Goal: Answer question/provide support

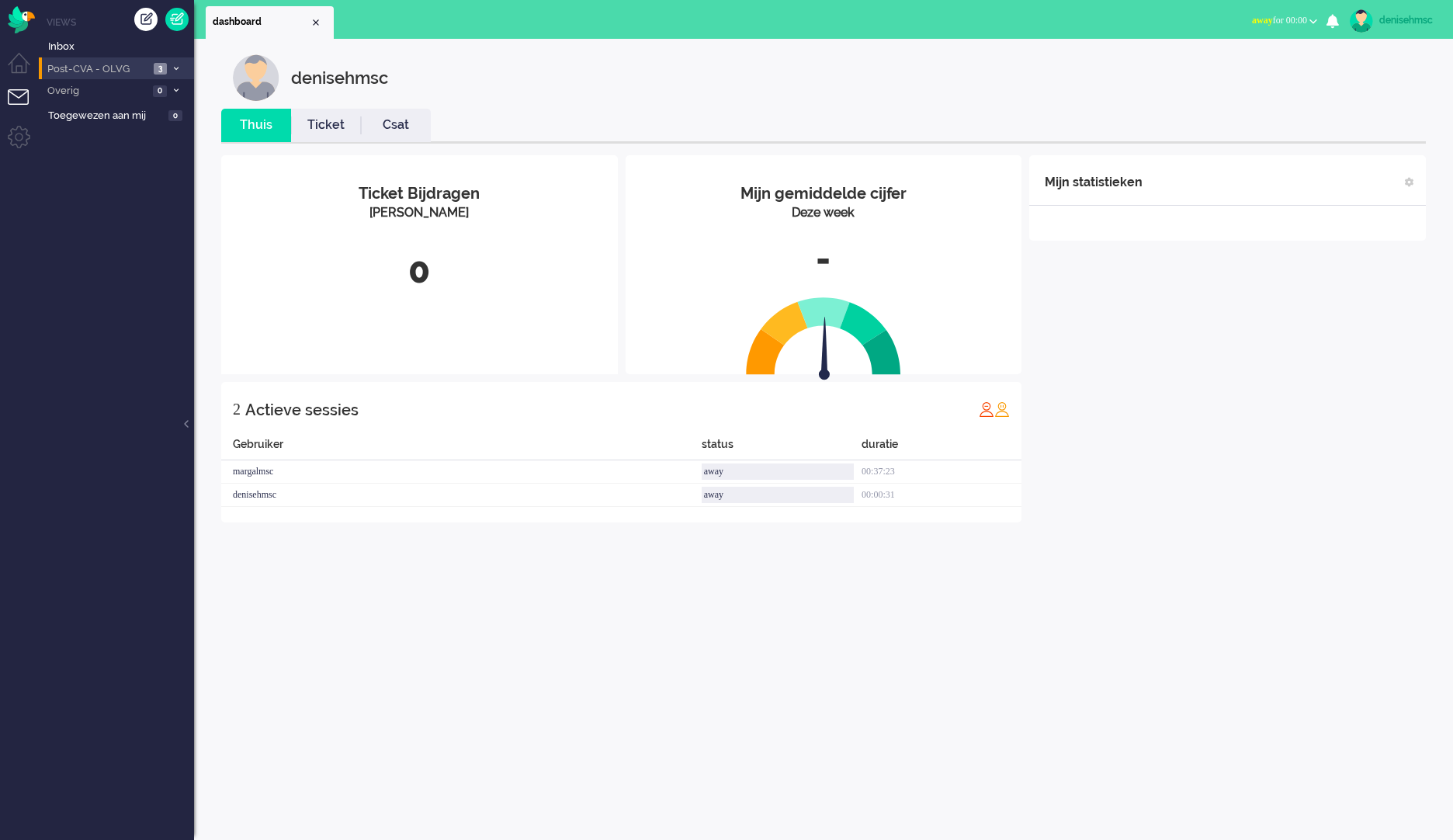
click at [163, 64] on span "3" at bounding box center [160, 68] width 13 height 12
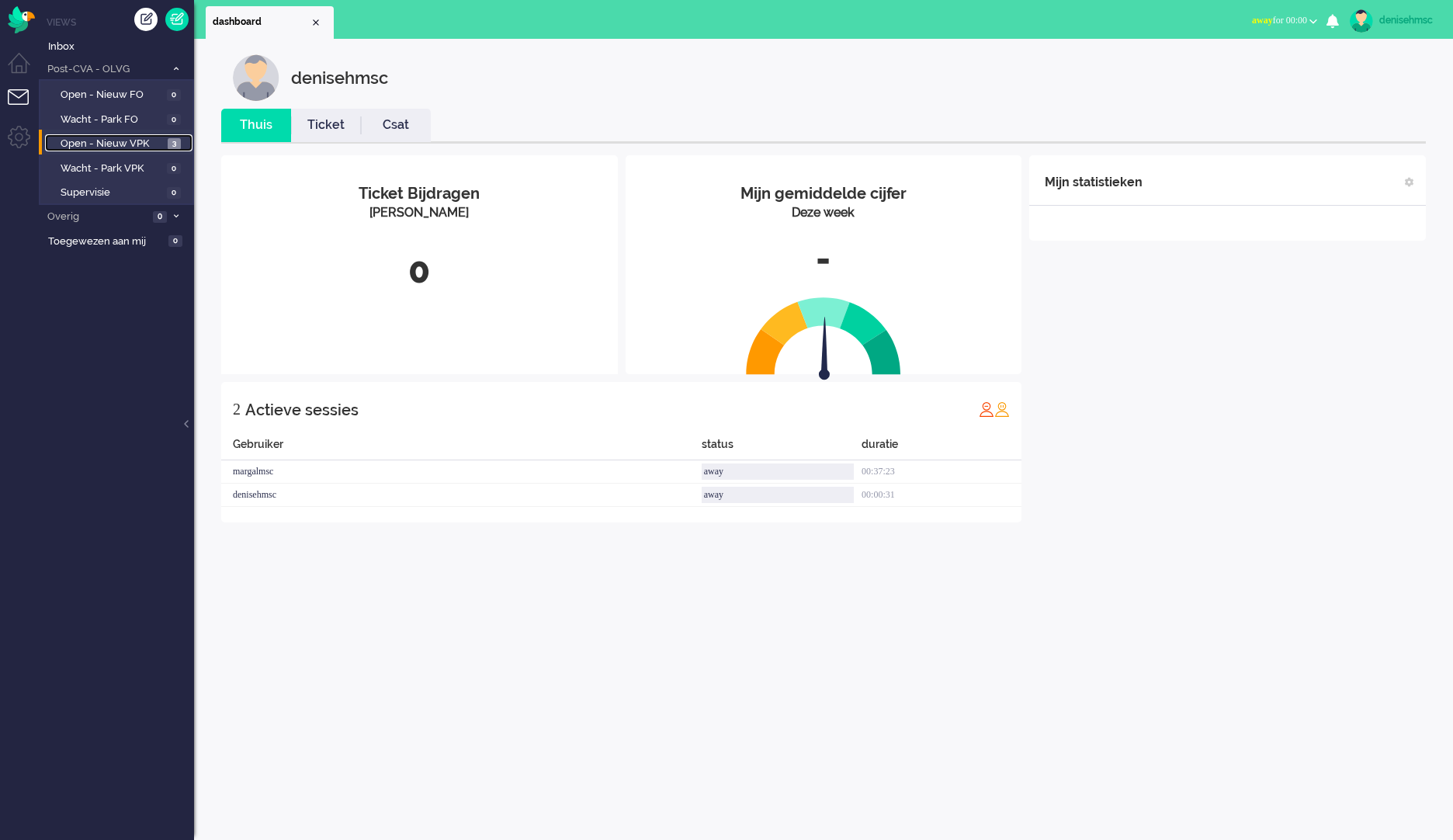
click at [144, 143] on span "Open - Nieuw VPK" at bounding box center [112, 144] width 103 height 15
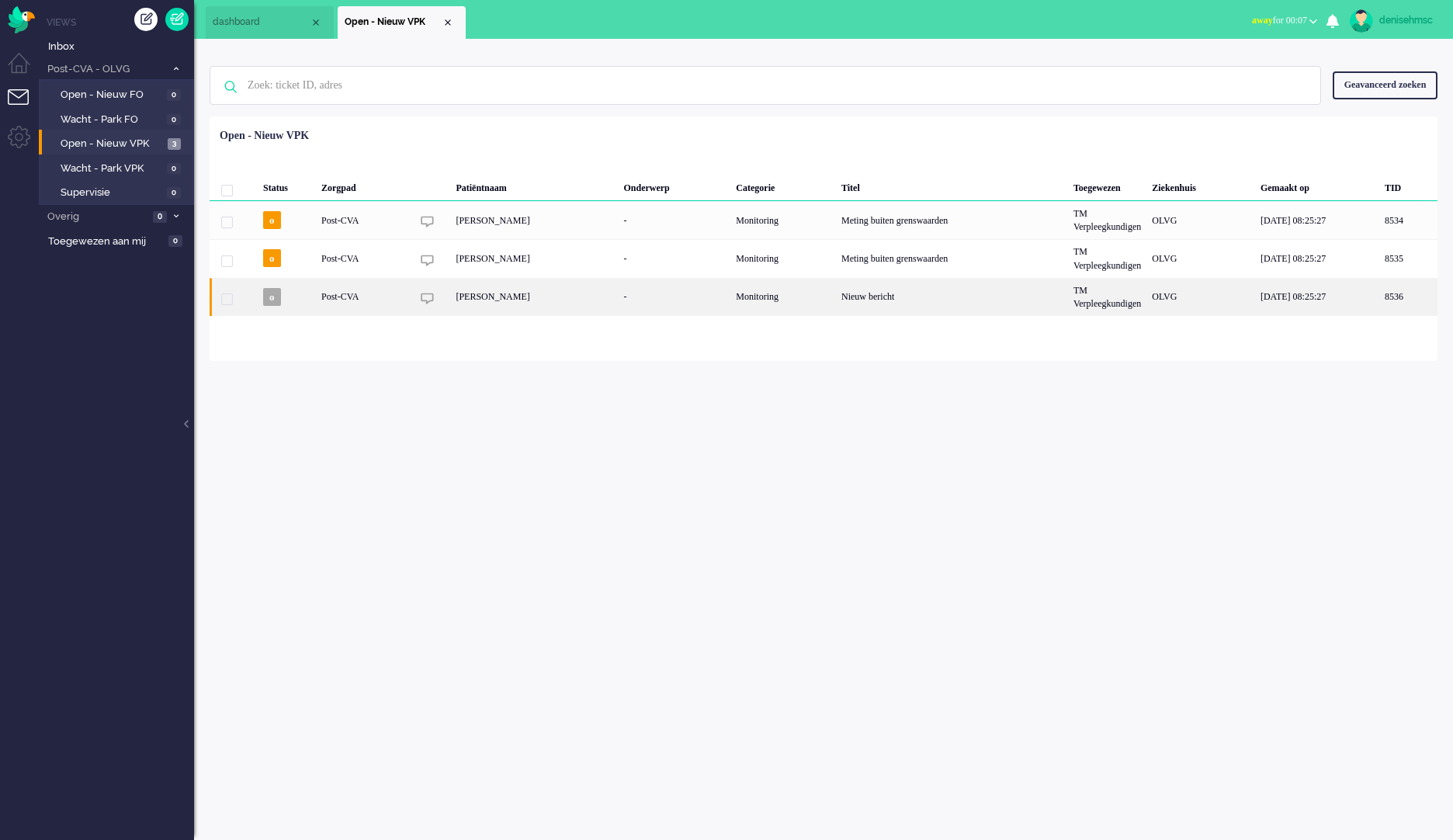
click at [730, 289] on div "Post-CVA" at bounding box center [782, 297] width 105 height 38
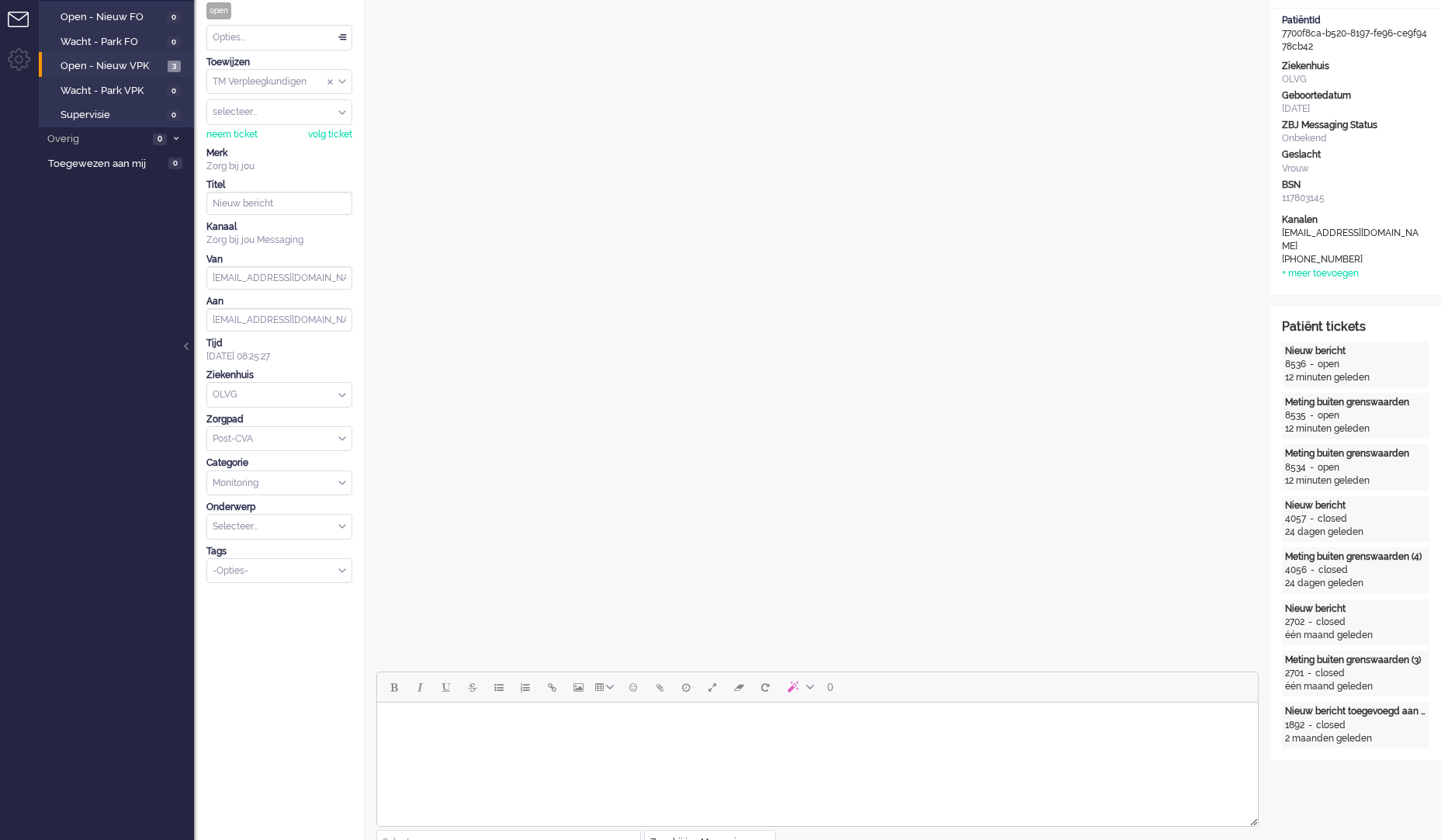
scroll to position [621, 0]
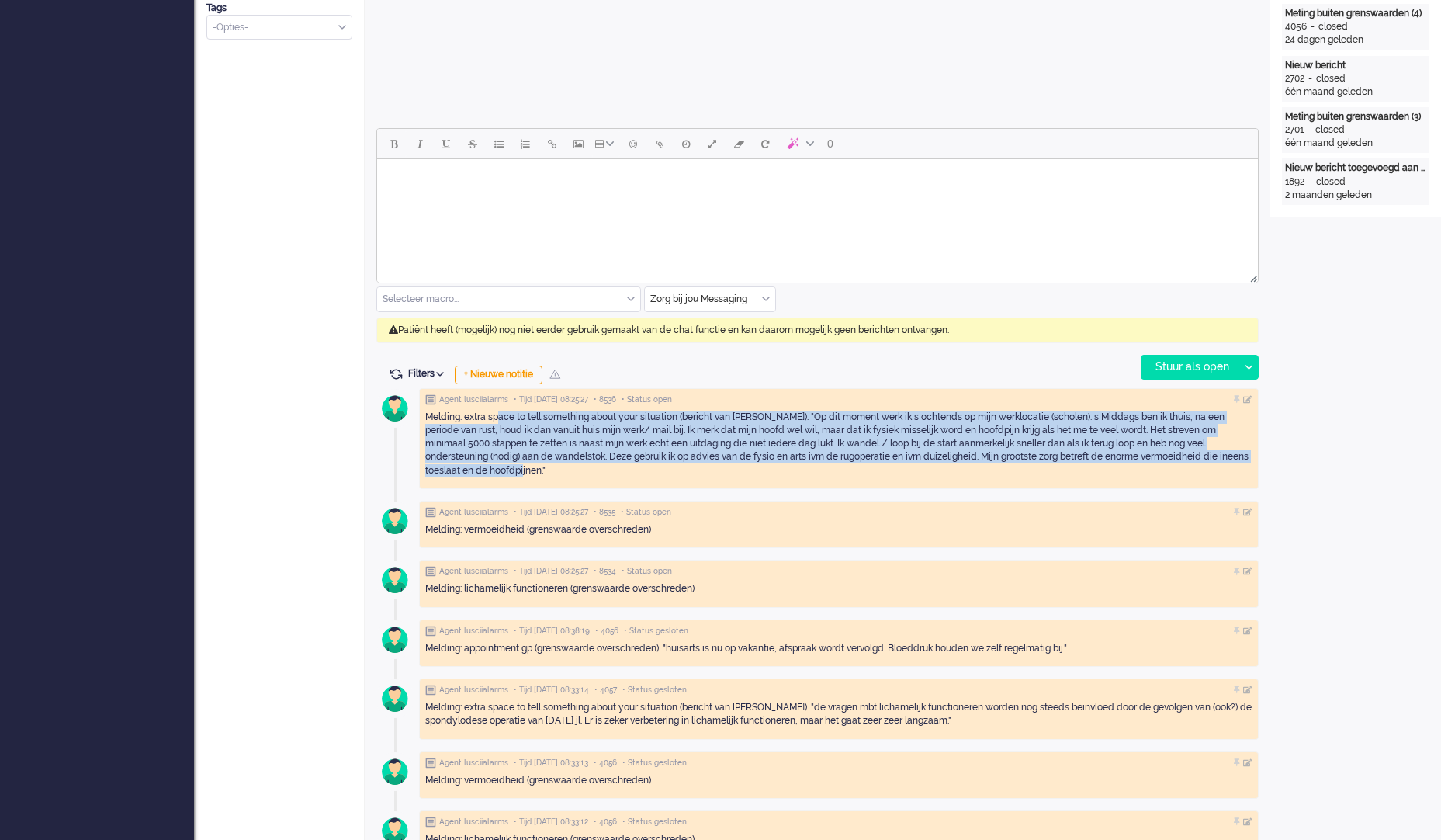
drag, startPoint x: 483, startPoint y: 472, endPoint x: 499, endPoint y: 413, distance: 61.1
click at [499, 413] on div "Melding: extra space to tell something about your situation (bericht van patiën…" at bounding box center [839, 444] width 827 height 66
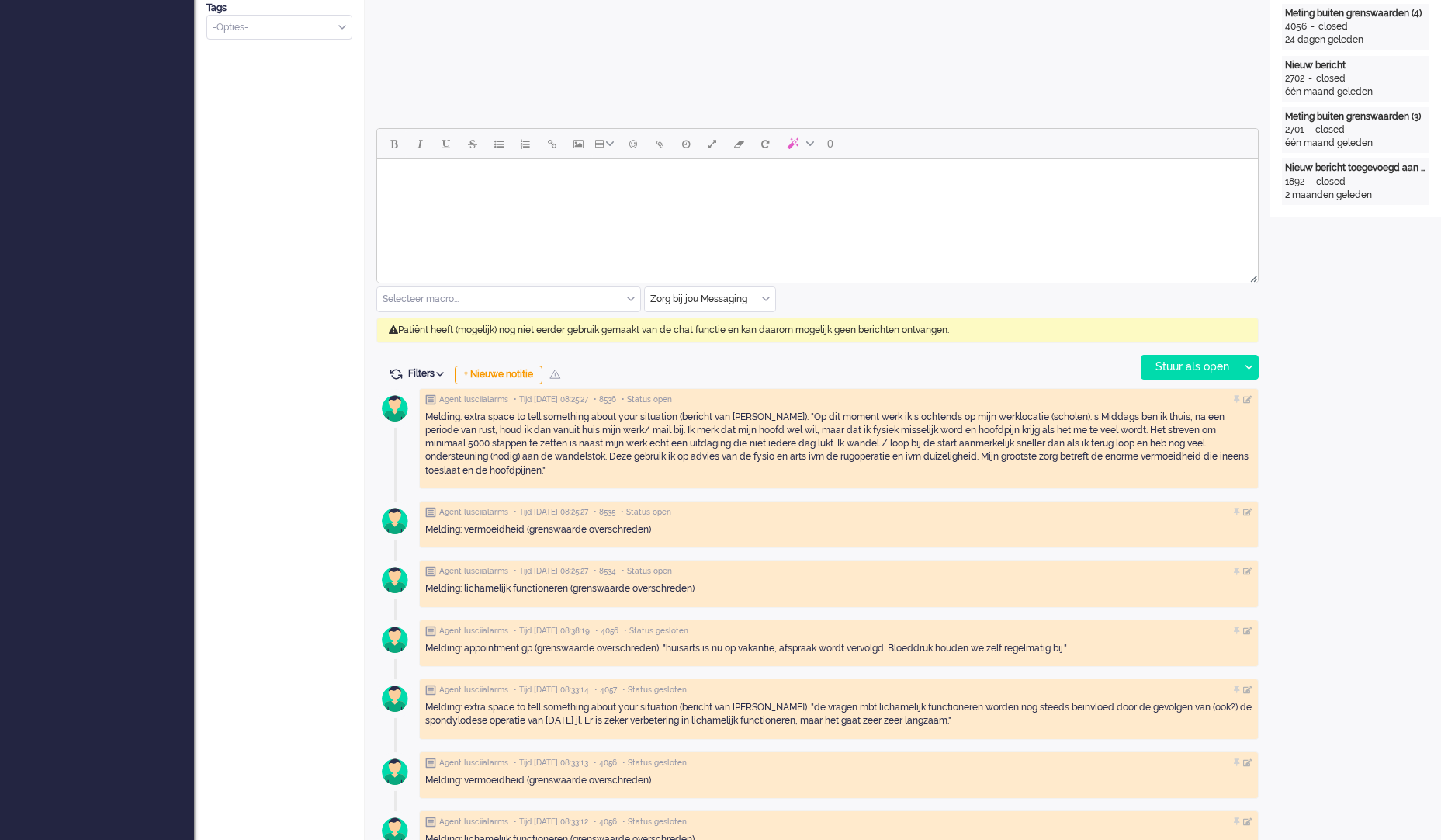
click at [1338, 414] on div "Open custom software Patiëntnaam I. van Heezen PatiëntId 7700f8ca-b520-8197-fe9…" at bounding box center [1356, 505] width 171 height 2159
click at [1247, 395] on div at bounding box center [1248, 399] width 9 height 9
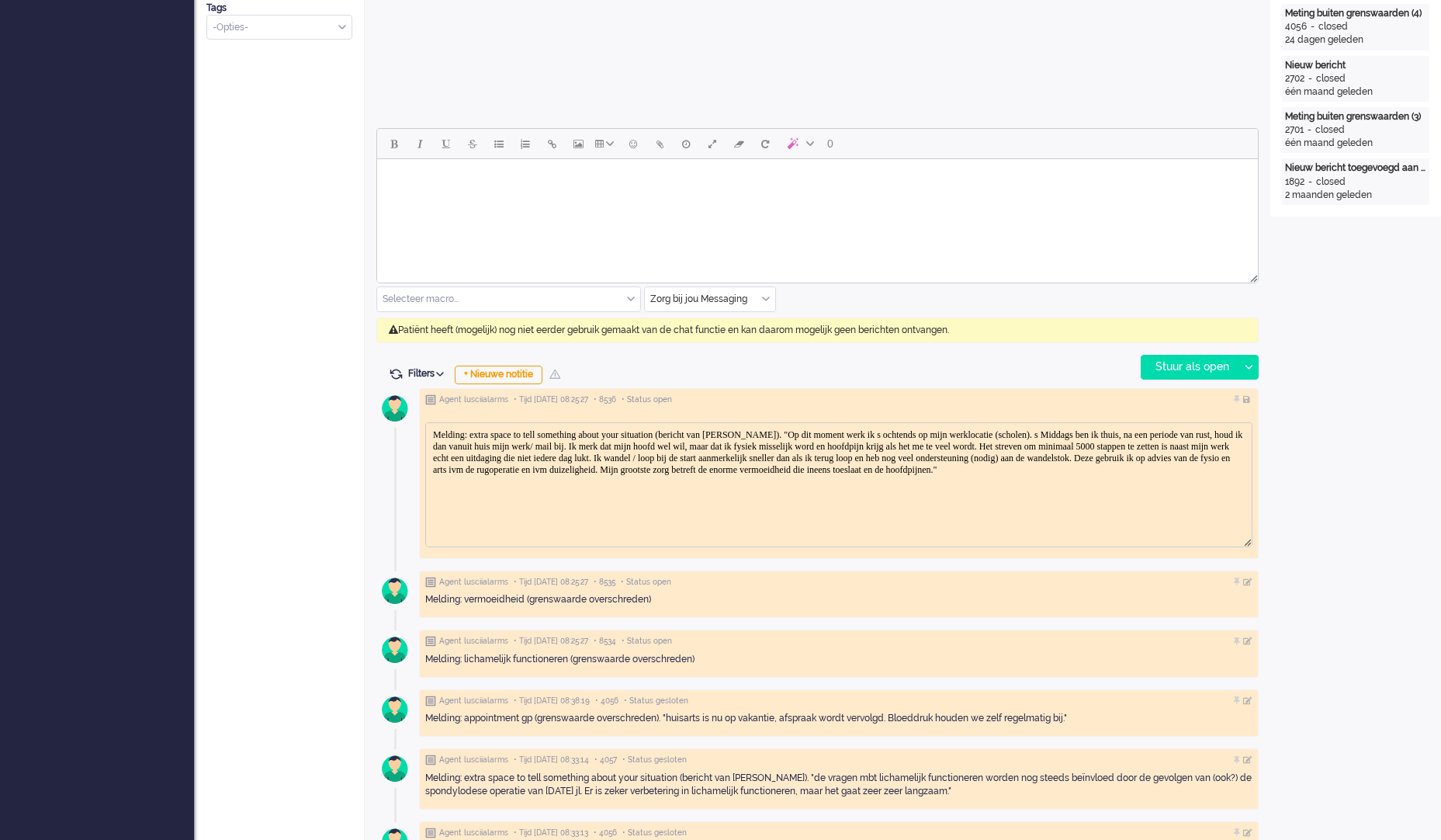
scroll to position [0, 0]
drag, startPoint x: 888, startPoint y: 494, endPoint x: 598, endPoint y: 423, distance: 298.6
click at [598, 423] on html "Melding: extra space to tell something about your situation (bericht van patiën…" at bounding box center [839, 452] width 826 height 59
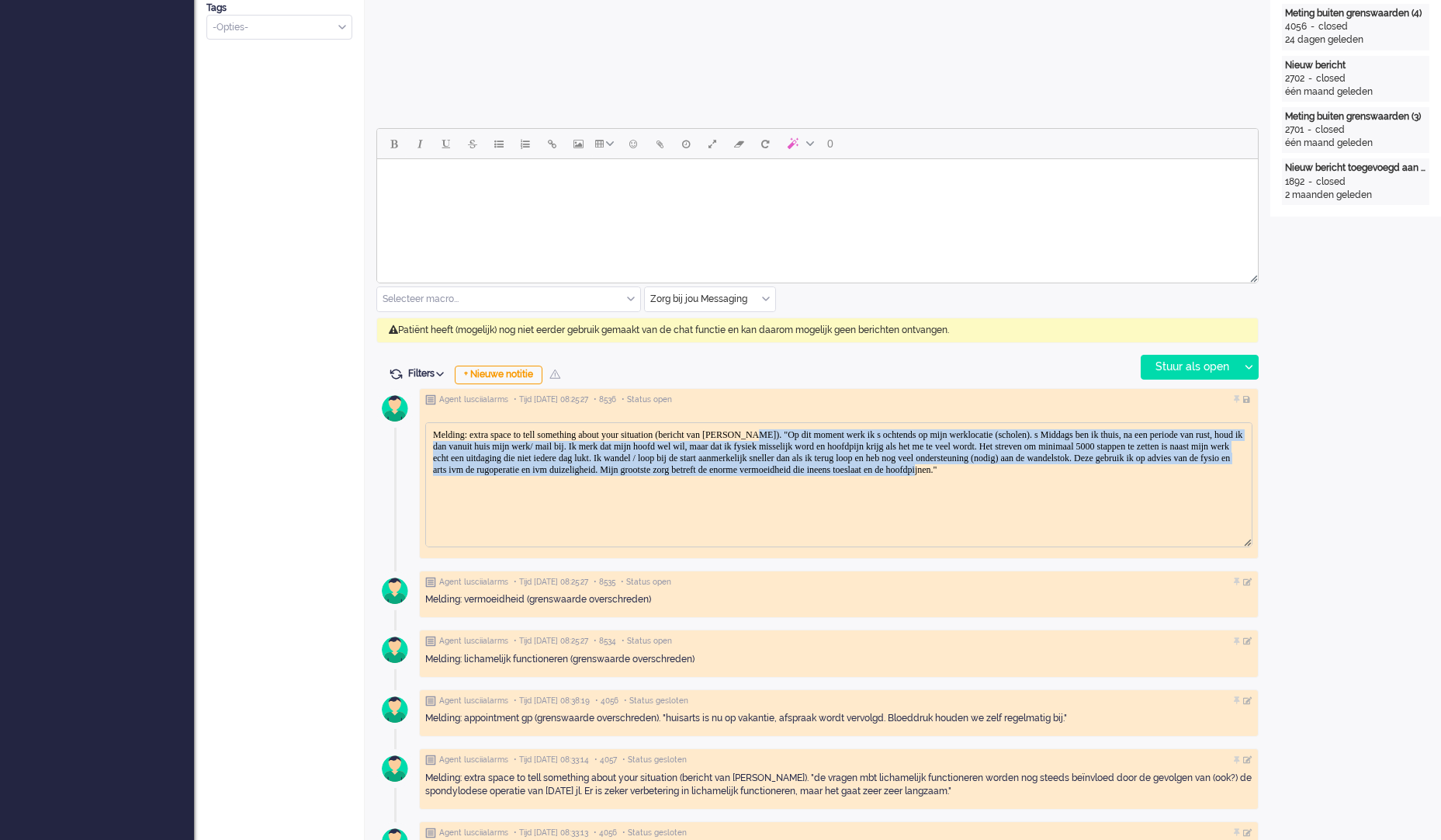
drag, startPoint x: 853, startPoint y: 483, endPoint x: 819, endPoint y: 430, distance: 63.0
click at [819, 430] on body "Melding: extra space to tell something about your situation (bericht van patiën…" at bounding box center [838, 452] width 813 height 47
copy body ""Op dit moment werk ik s ochtends op mijn werklocatie (scholen). s Middags ben …"
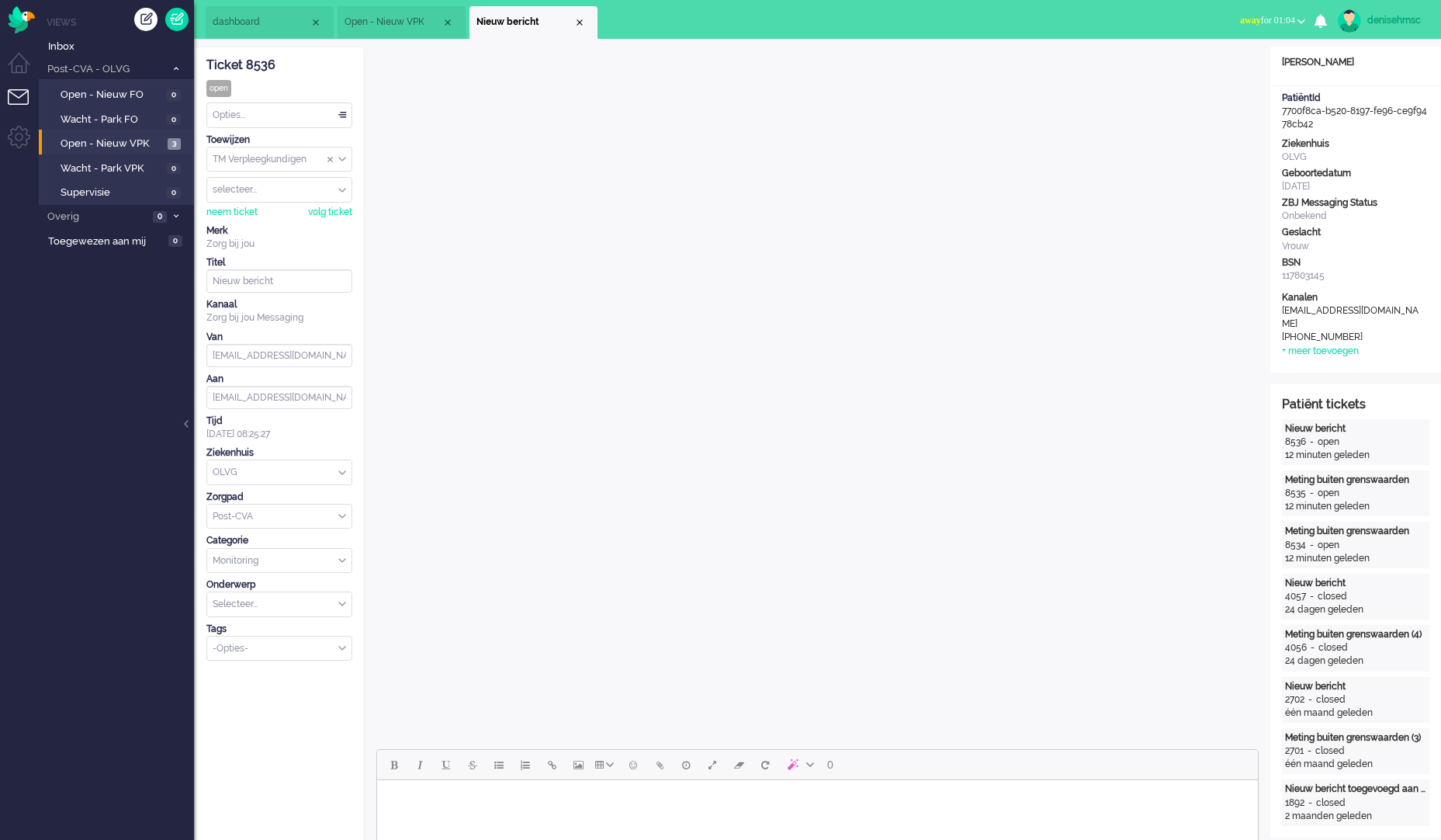
click at [311, 119] on div "Opties..." at bounding box center [279, 115] width 144 height 24
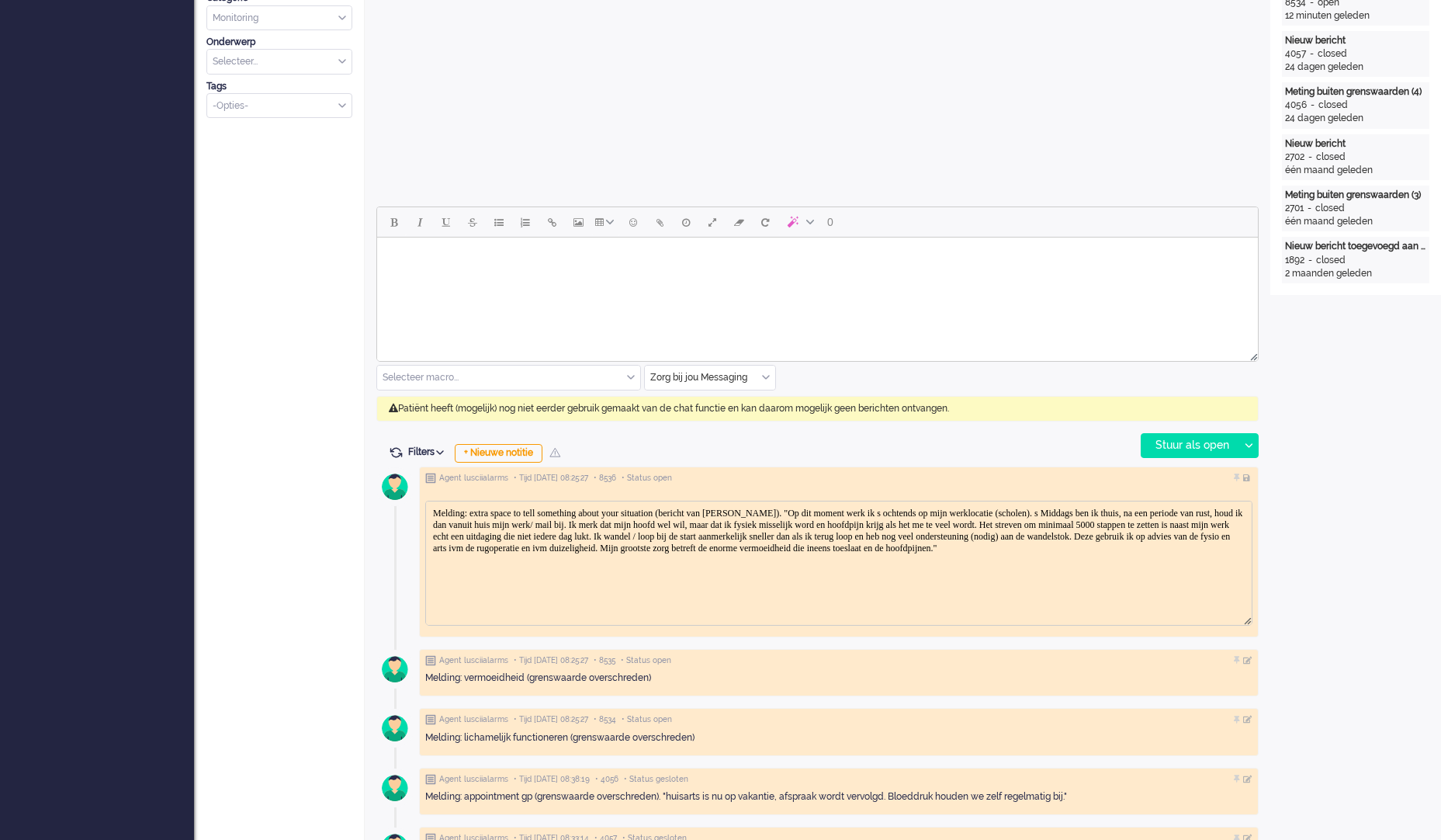
scroll to position [543, 0]
click at [505, 457] on div "+ Nieuwe notitie" at bounding box center [498, 452] width 88 height 19
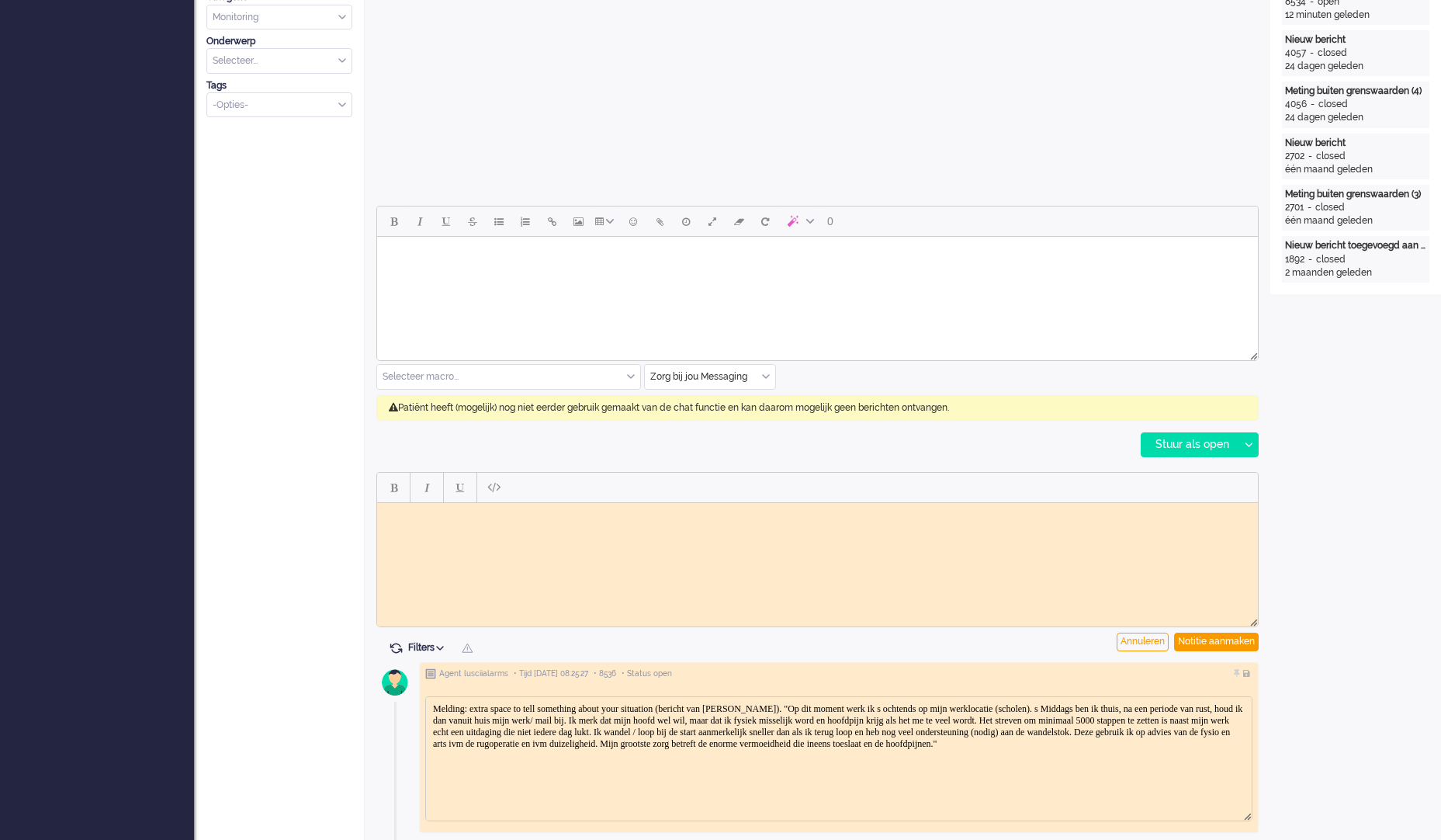
scroll to position [0, 0]
click at [654, 519] on body "Rich Text Area. Press ALT-0 for help." at bounding box center [818, 514] width 868 height 12
click at [856, 526] on html at bounding box center [818, 514] width 881 height 24
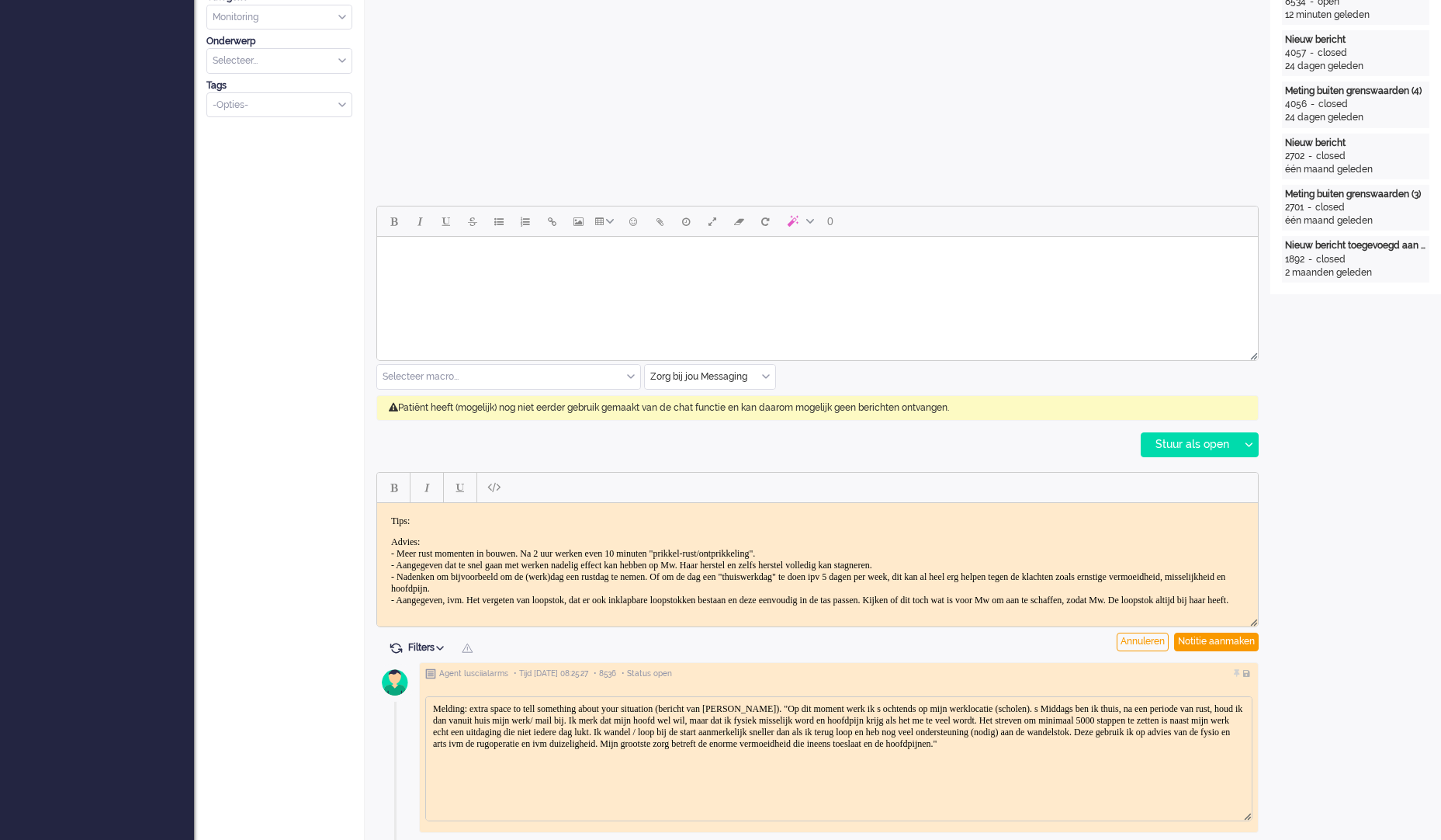
click at [412, 522] on body "Is Sinds 24 augustus weer gestart met werken. Mw. is Directrice van 3 scholen. …" at bounding box center [818, 528] width 868 height 153
click at [386, 532] on body "Is Sinds 24 augustus weer gestart met werken. Mw. is Directrice van 3 scholen. …" at bounding box center [818, 528] width 868 height 153
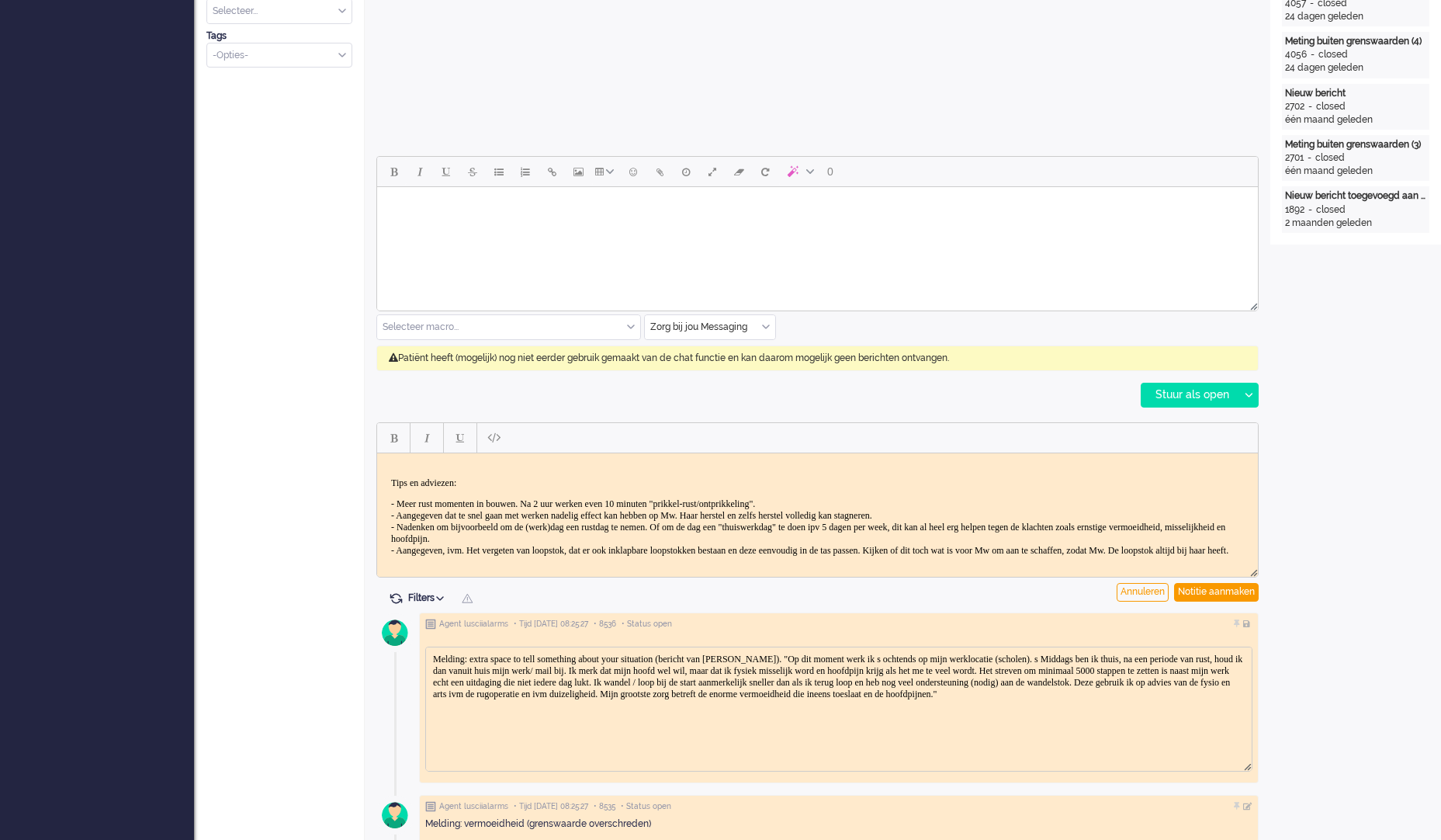
scroll to position [621, 0]
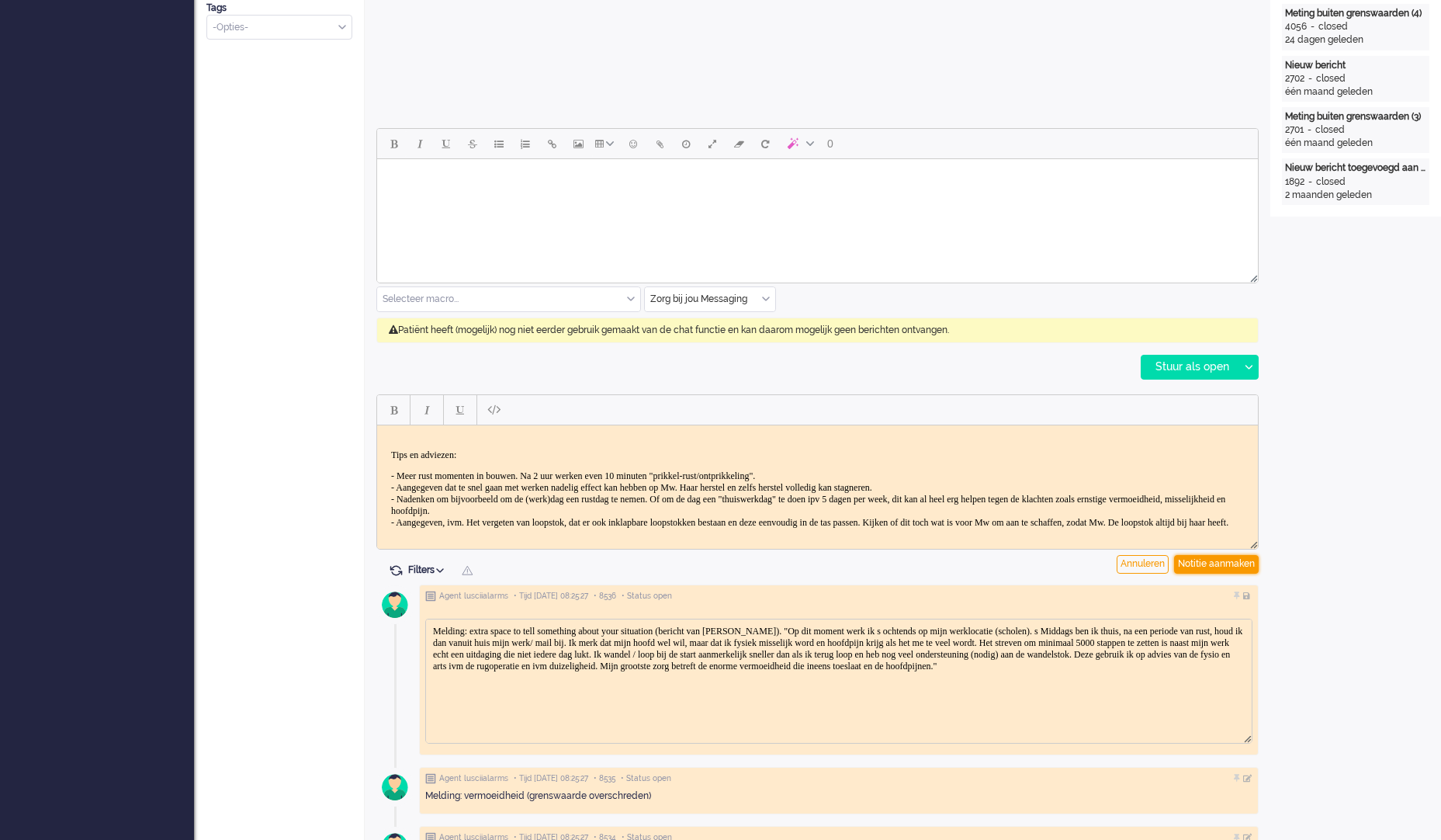
click at [1231, 557] on div "Notitie aanmaken" at bounding box center [1216, 565] width 85 height 19
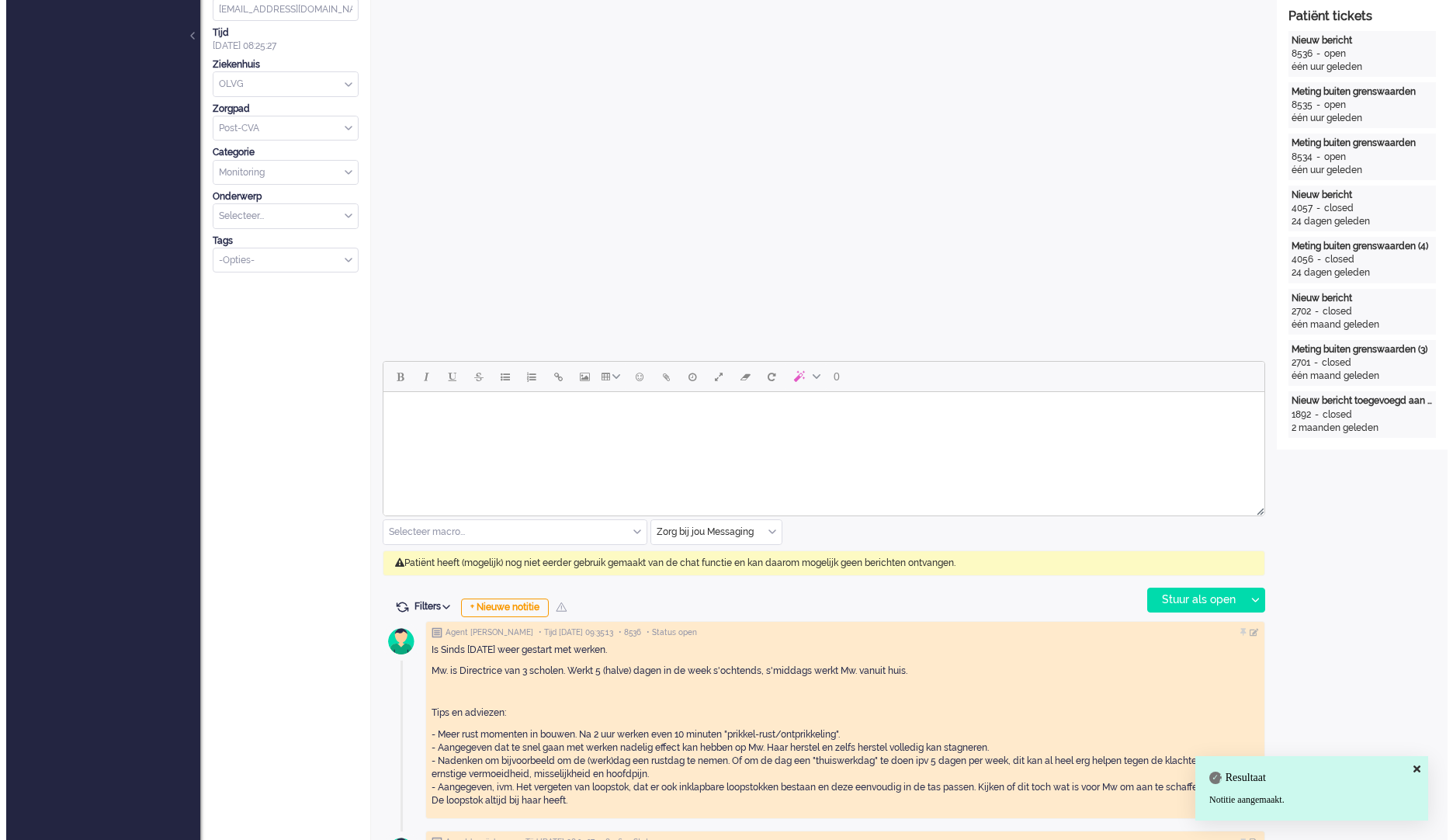
scroll to position [0, 0]
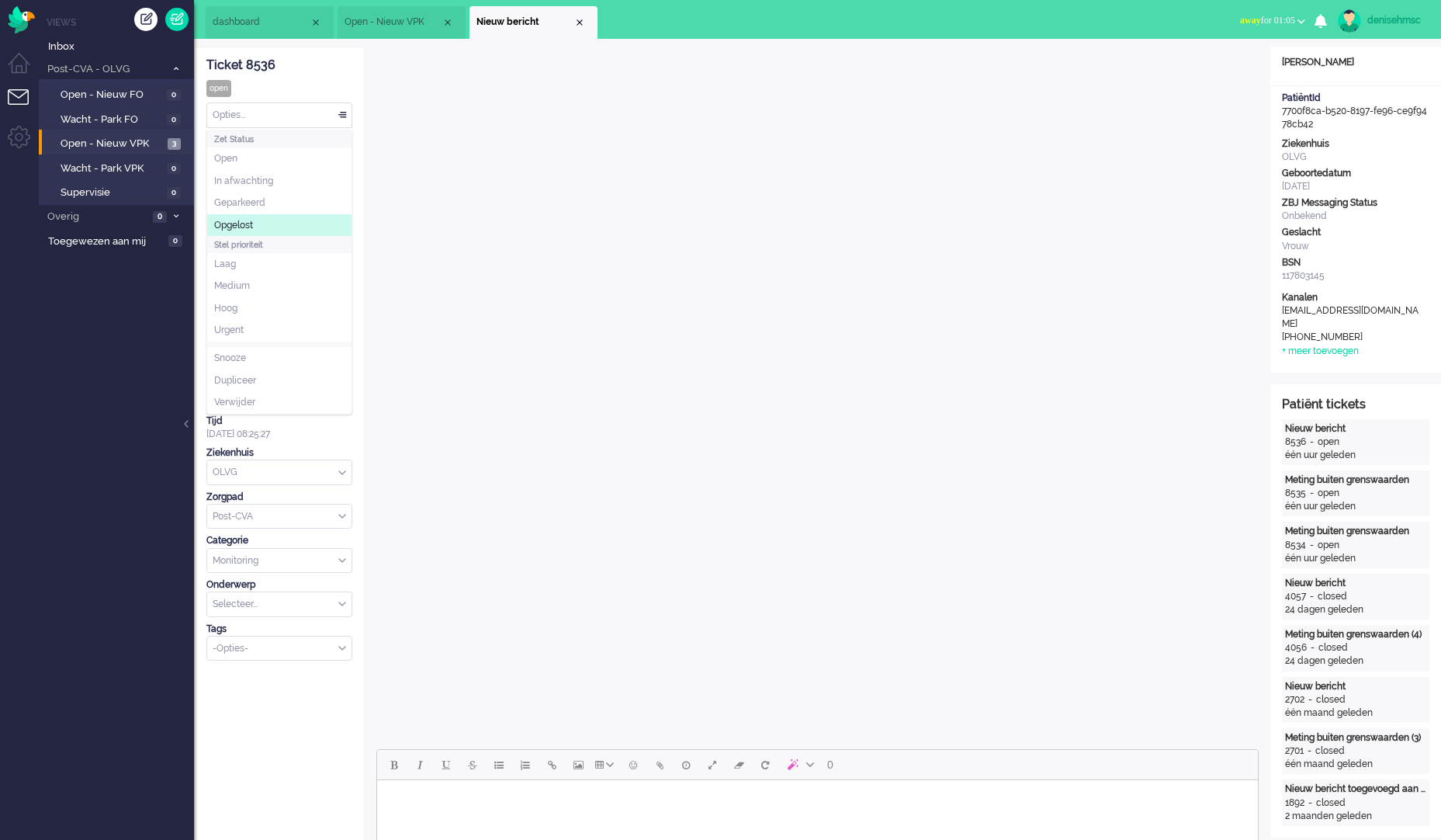
click at [327, 118] on div "Opties..." at bounding box center [279, 115] width 144 height 24
click at [304, 218] on li "Opgelost" at bounding box center [279, 225] width 144 height 22
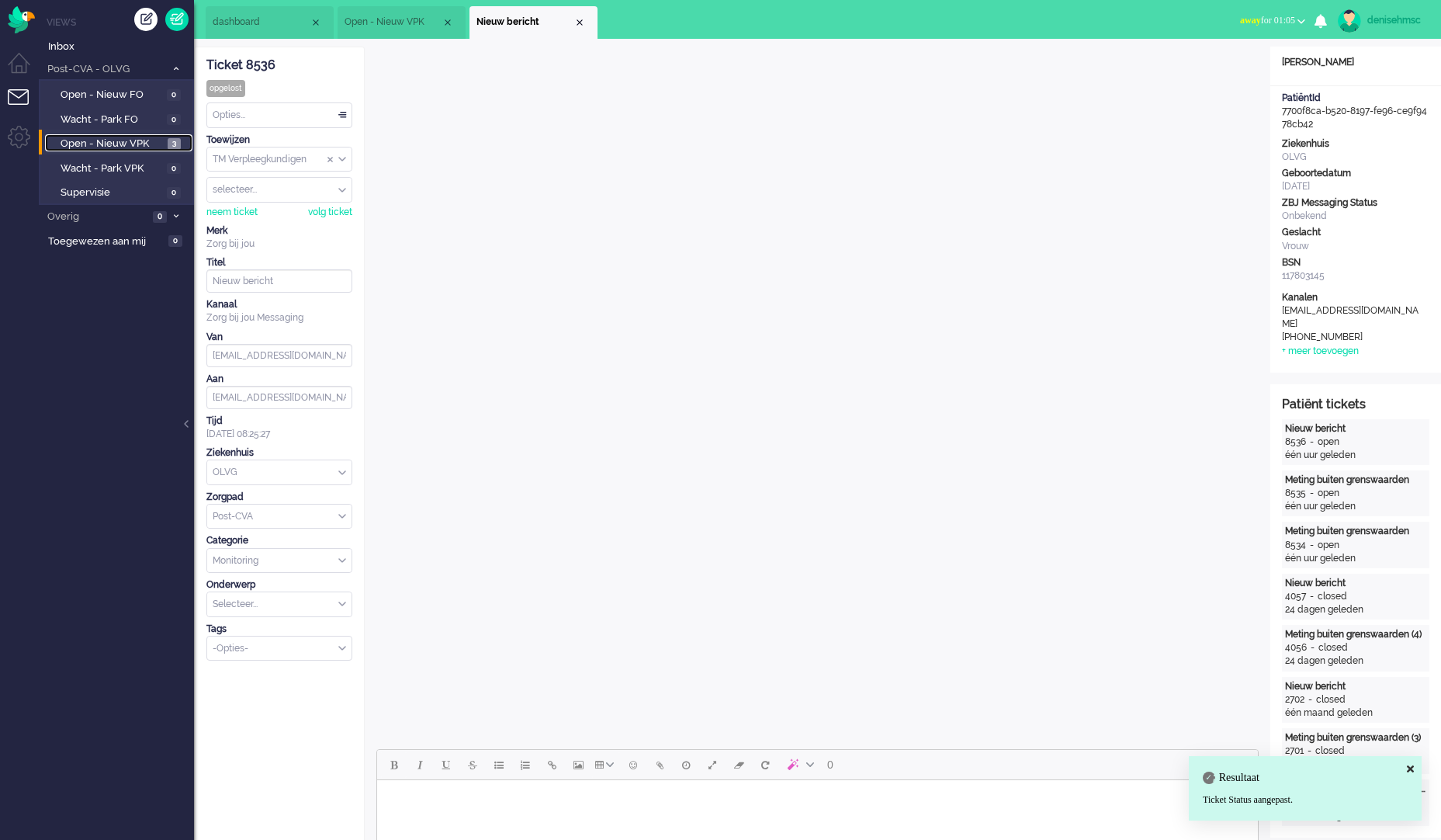
click at [136, 146] on span "Open - Nieuw VPK" at bounding box center [112, 144] width 103 height 15
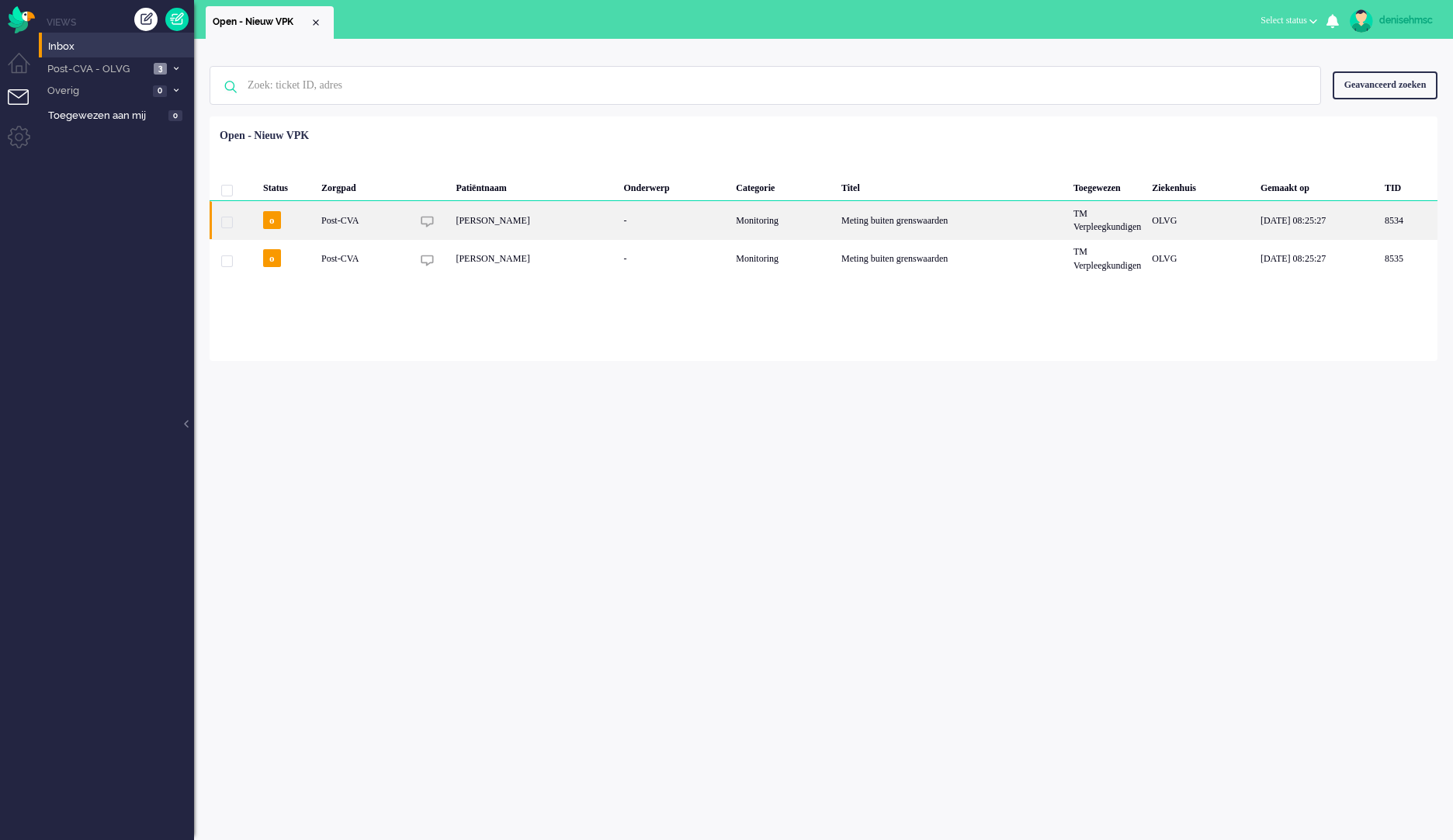
click at [730, 219] on div "Post-CVA" at bounding box center [782, 220] width 105 height 38
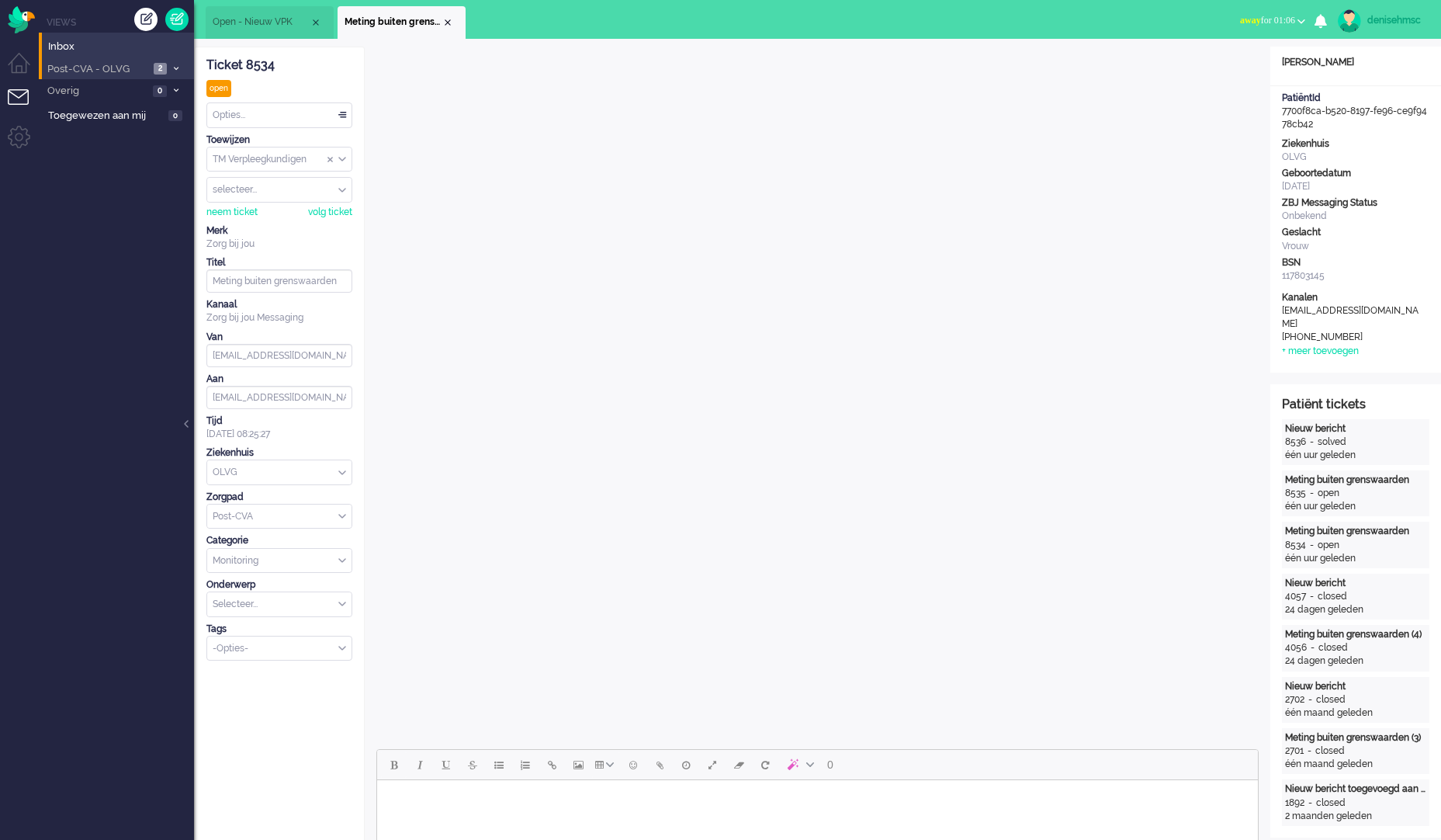
click at [123, 64] on span "Post-CVA - OLVG" at bounding box center [96, 69] width 104 height 15
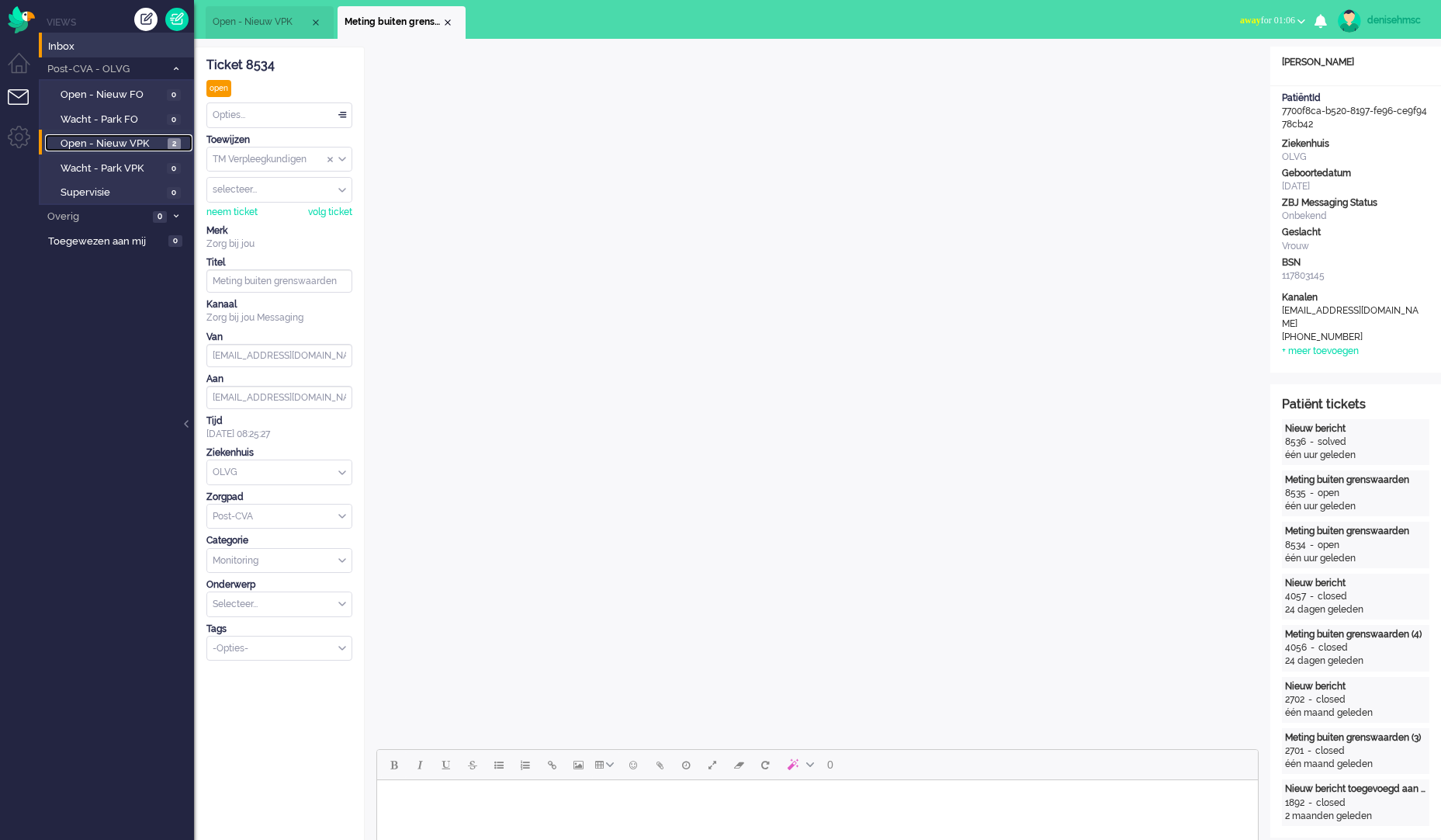
click at [148, 144] on span "Open - Nieuw VPK" at bounding box center [112, 144] width 103 height 15
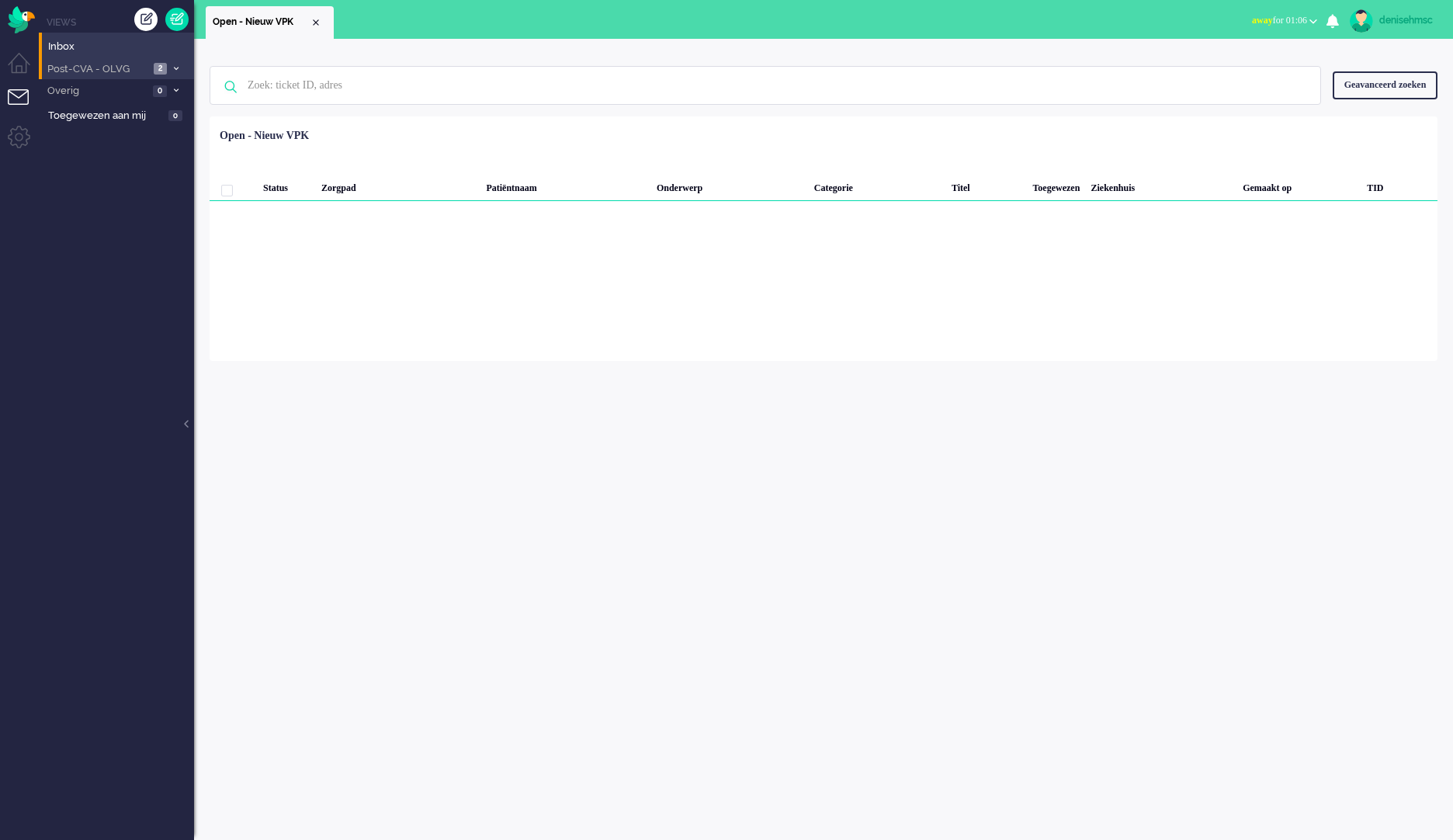
click at [111, 70] on span "Post-CVA - OLVG" at bounding box center [96, 69] width 104 height 15
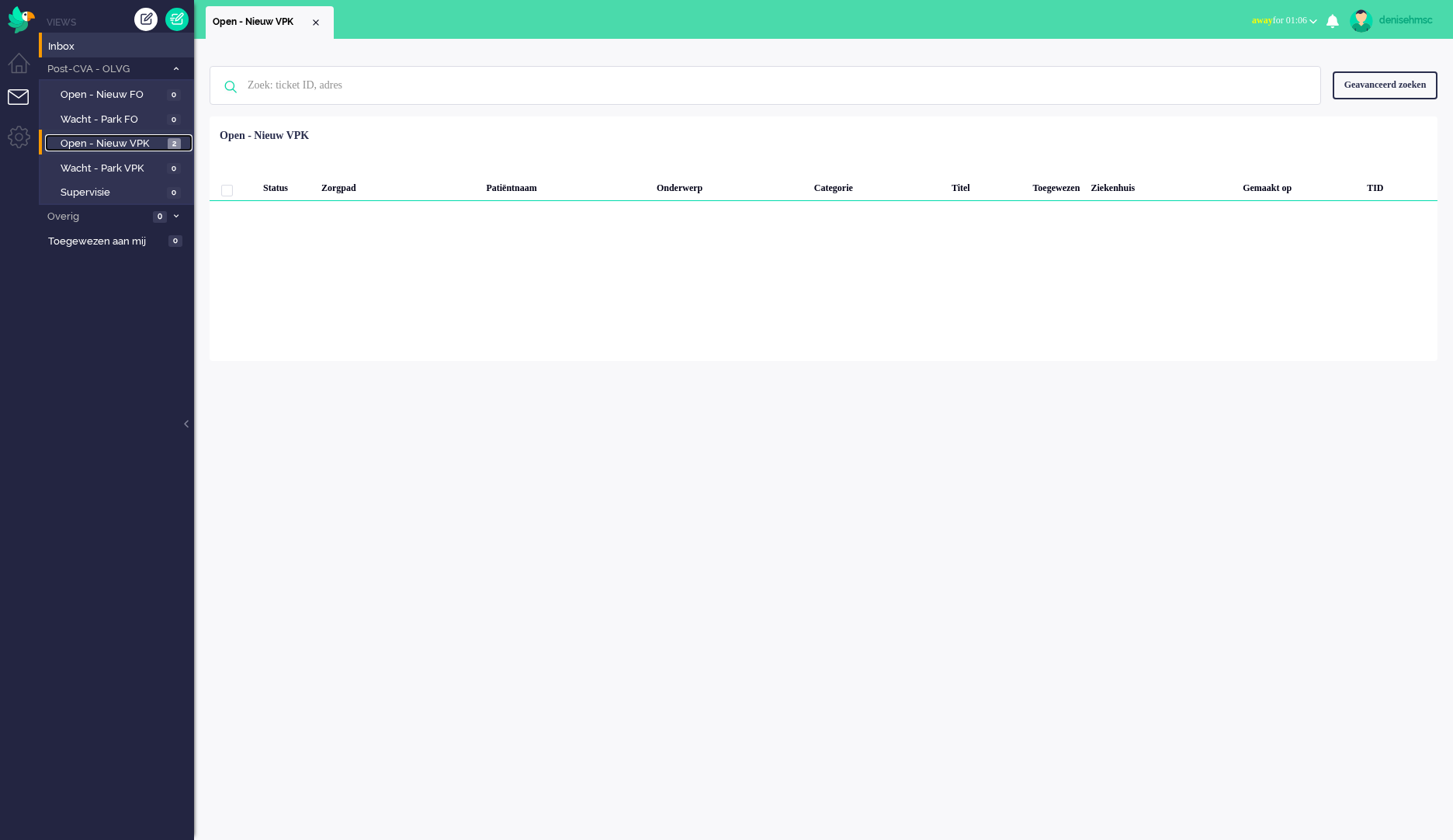
click at [173, 143] on span "2" at bounding box center [174, 144] width 13 height 12
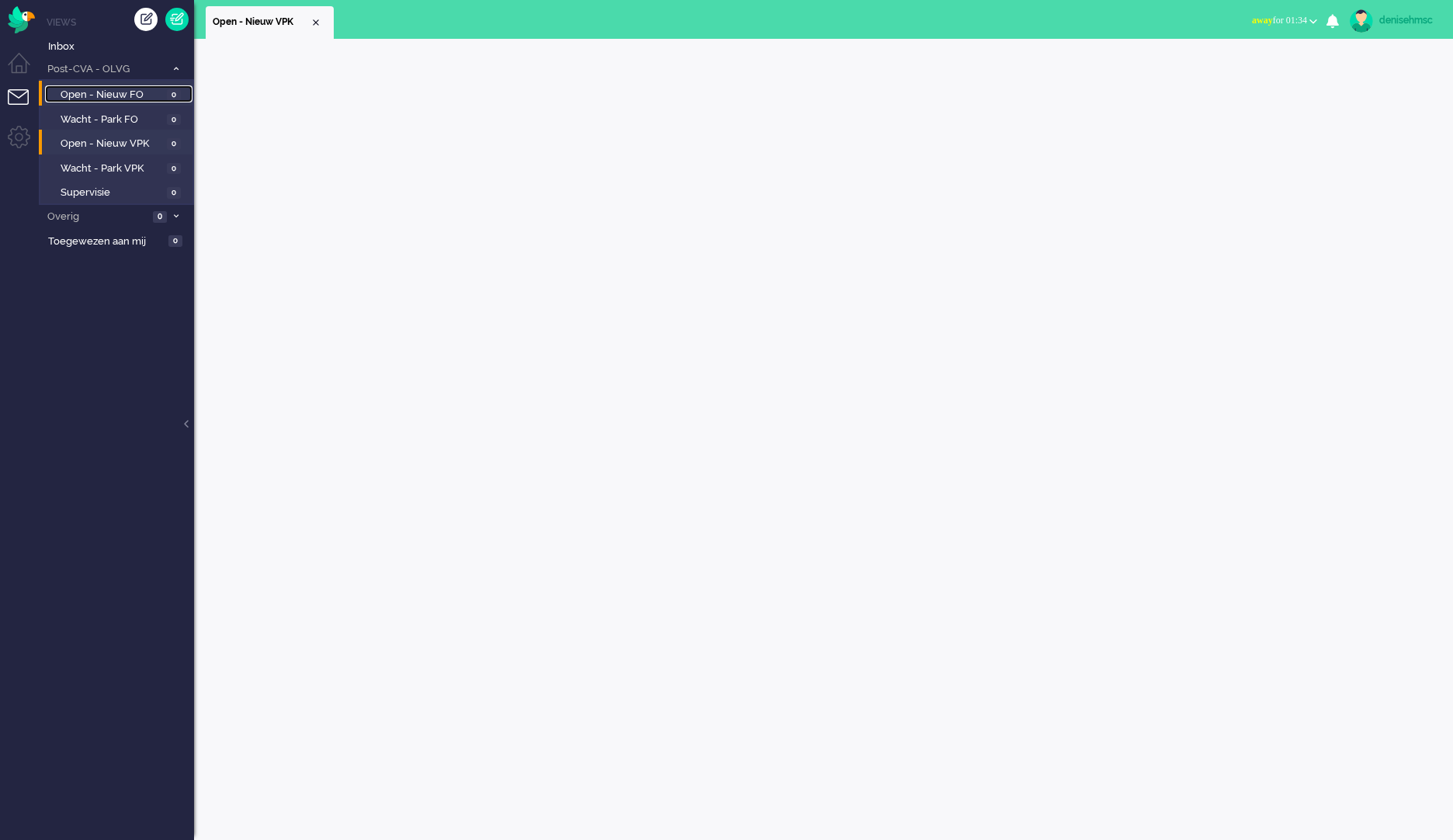
click at [141, 102] on span "Open - Nieuw FO" at bounding box center [112, 95] width 103 height 15
click at [165, 139] on link "Open - Nieuw VPK 0" at bounding box center [119, 143] width 147 height 17
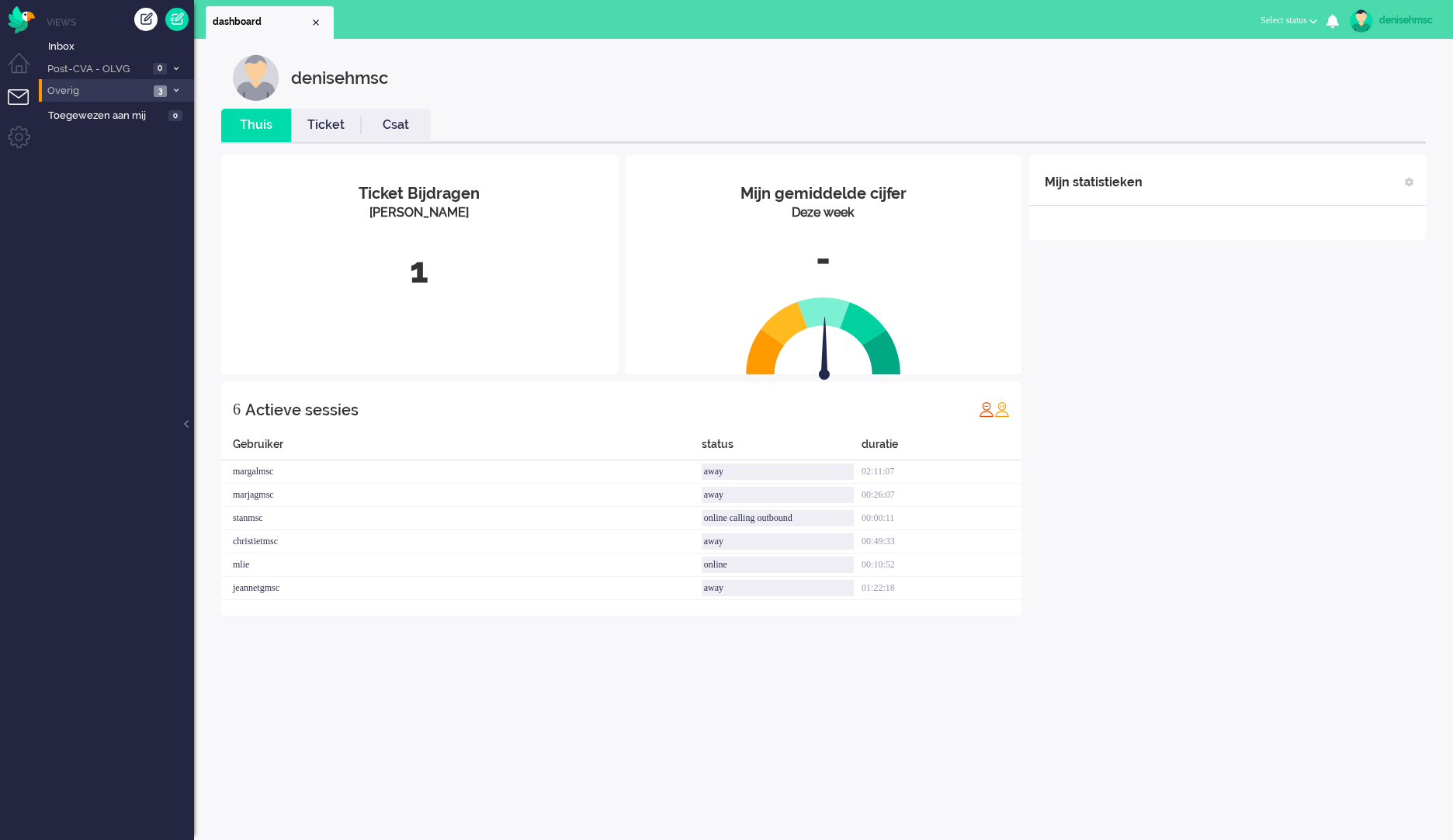
click at [114, 81] on li "Overig 3" at bounding box center [116, 90] width 155 height 22
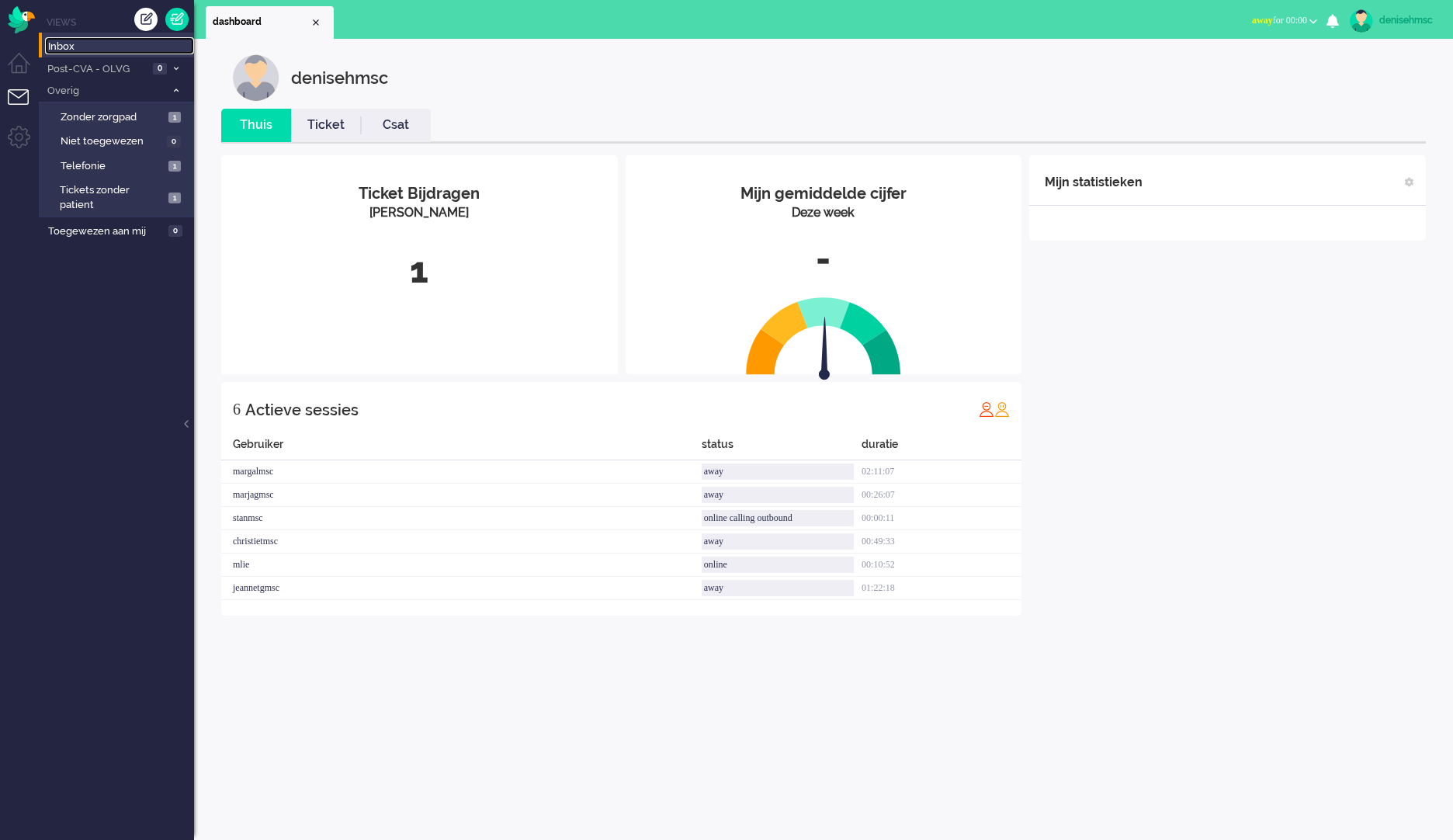
click at [165, 49] on span "Inbox" at bounding box center [121, 47] width 146 height 15
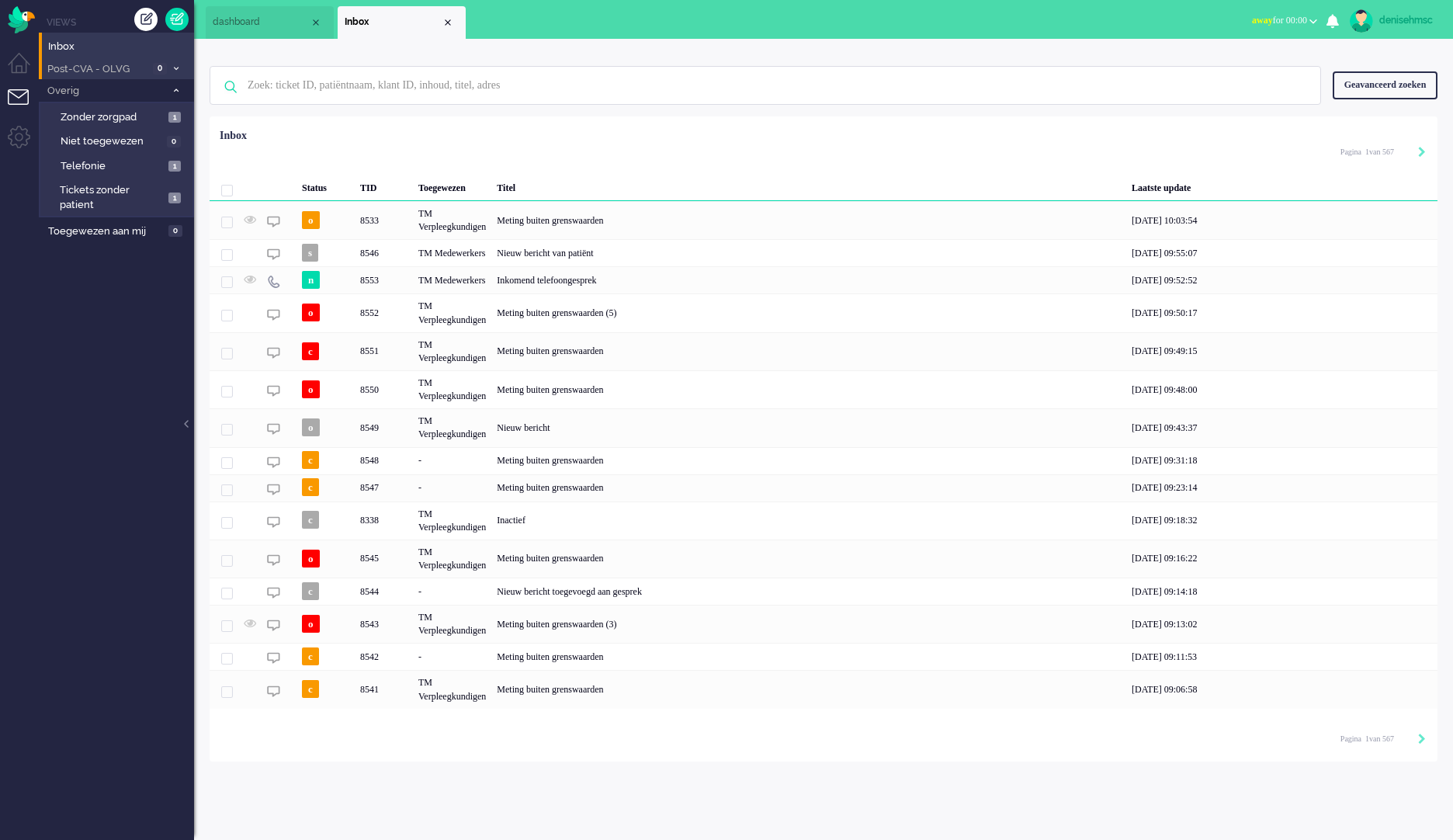
click at [148, 74] on li "Post-CVA - OLVG 0" at bounding box center [116, 69] width 155 height 22
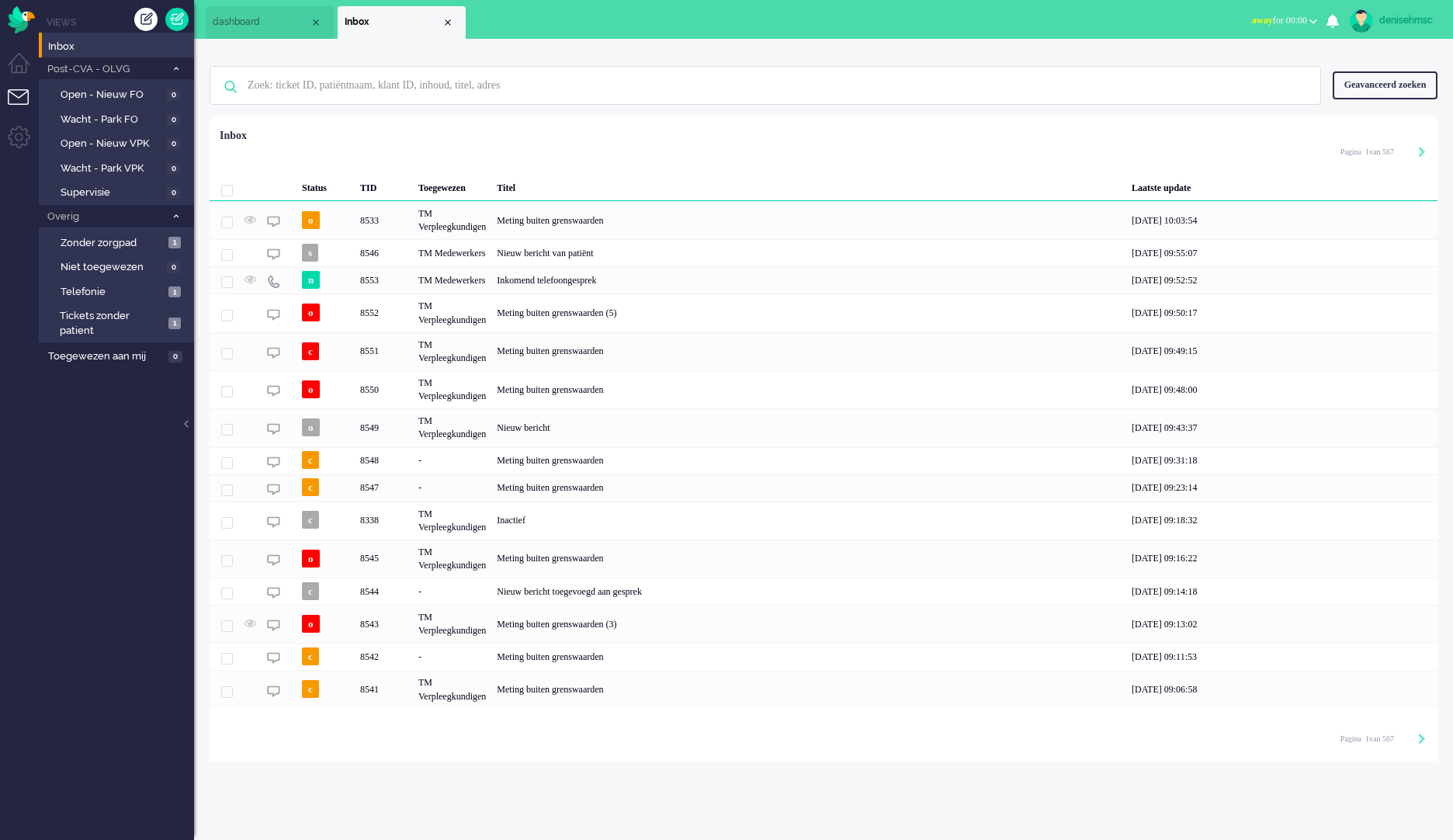
click at [1357, 25] on img at bounding box center [1360, 21] width 23 height 23
click at [265, 27] on span "dashboard" at bounding box center [261, 22] width 97 height 13
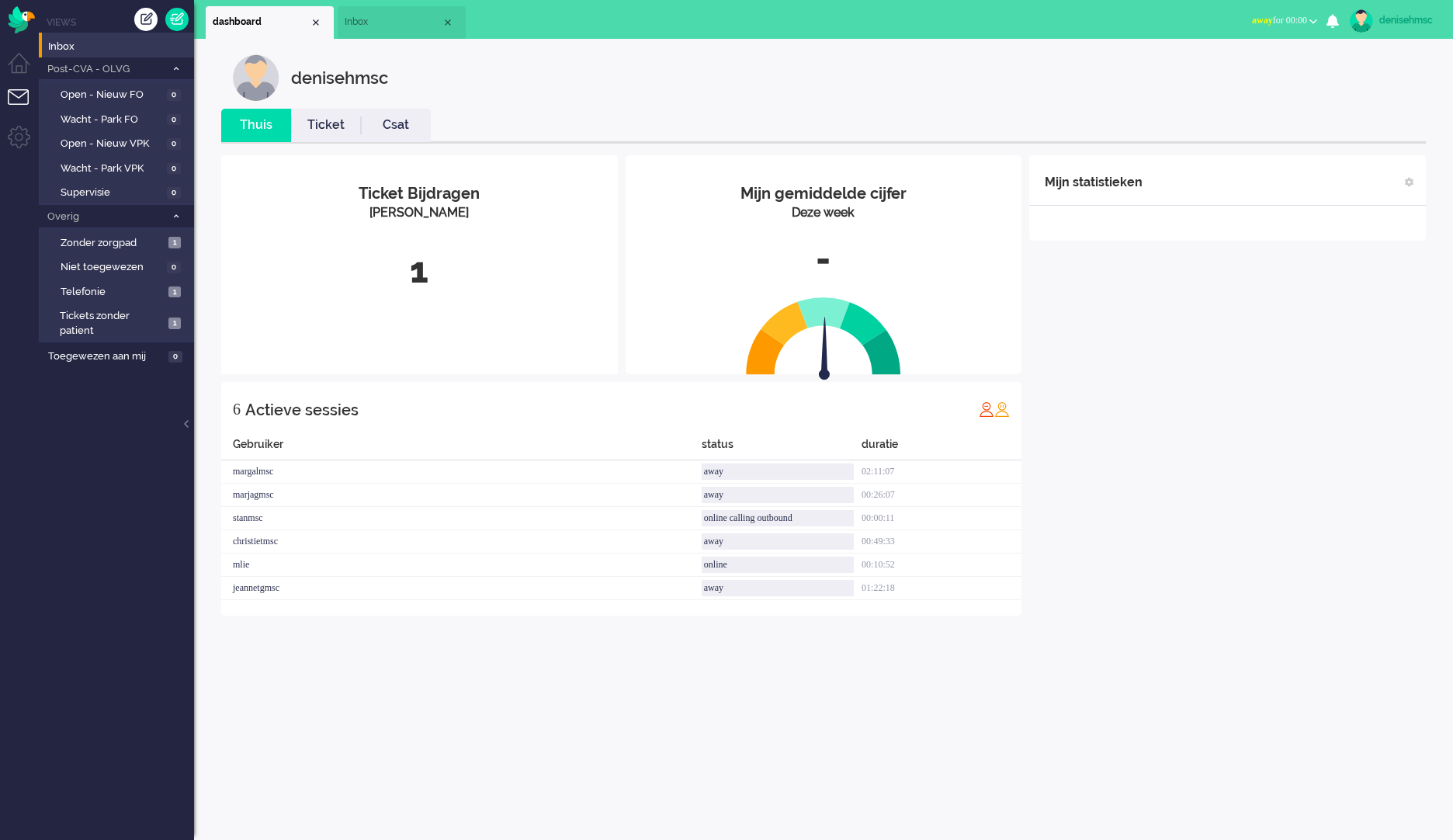
click at [378, 21] on span "Inbox" at bounding box center [393, 22] width 97 height 13
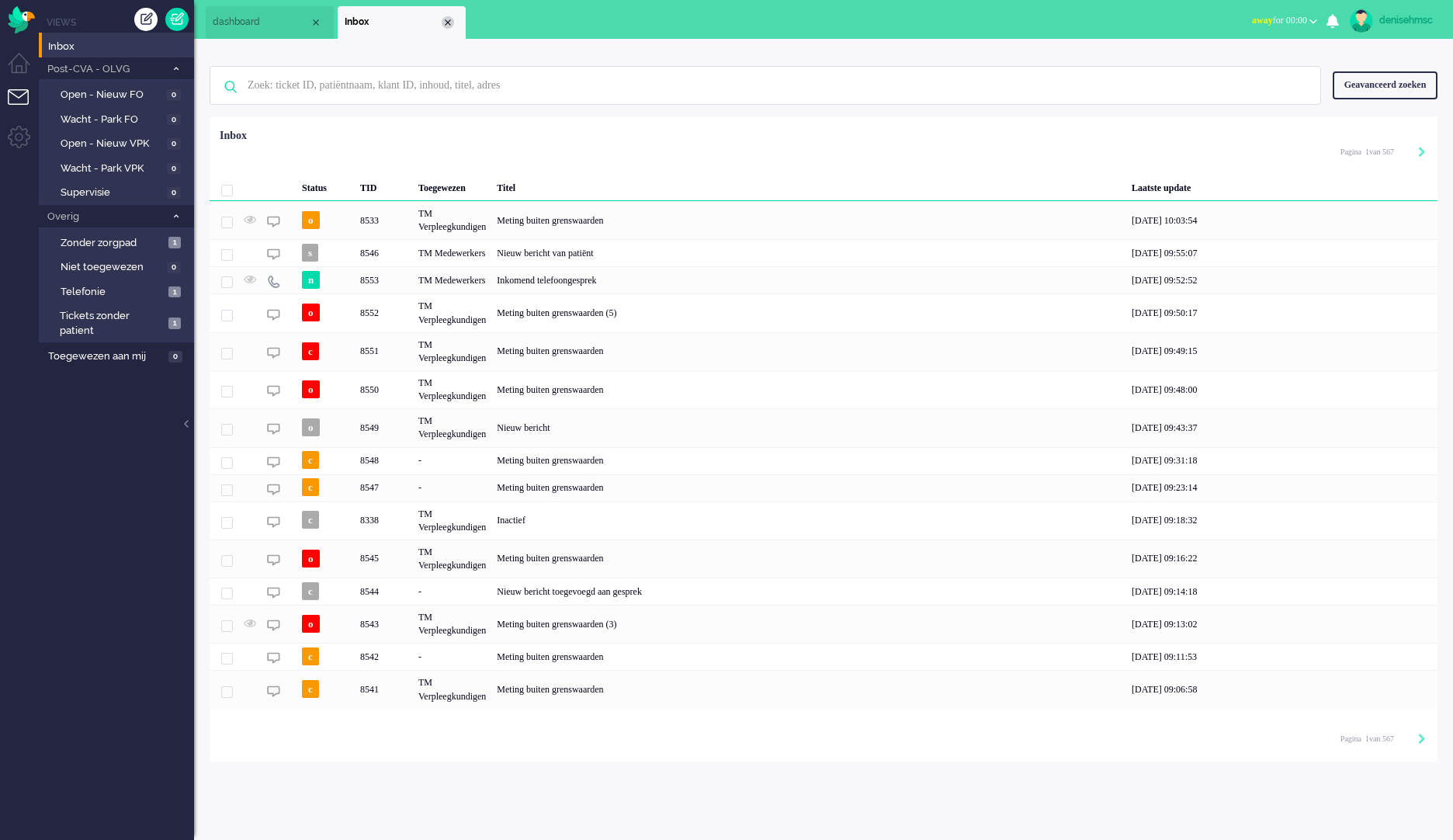
click at [451, 21] on div "Close tab" at bounding box center [448, 23] width 13 height 13
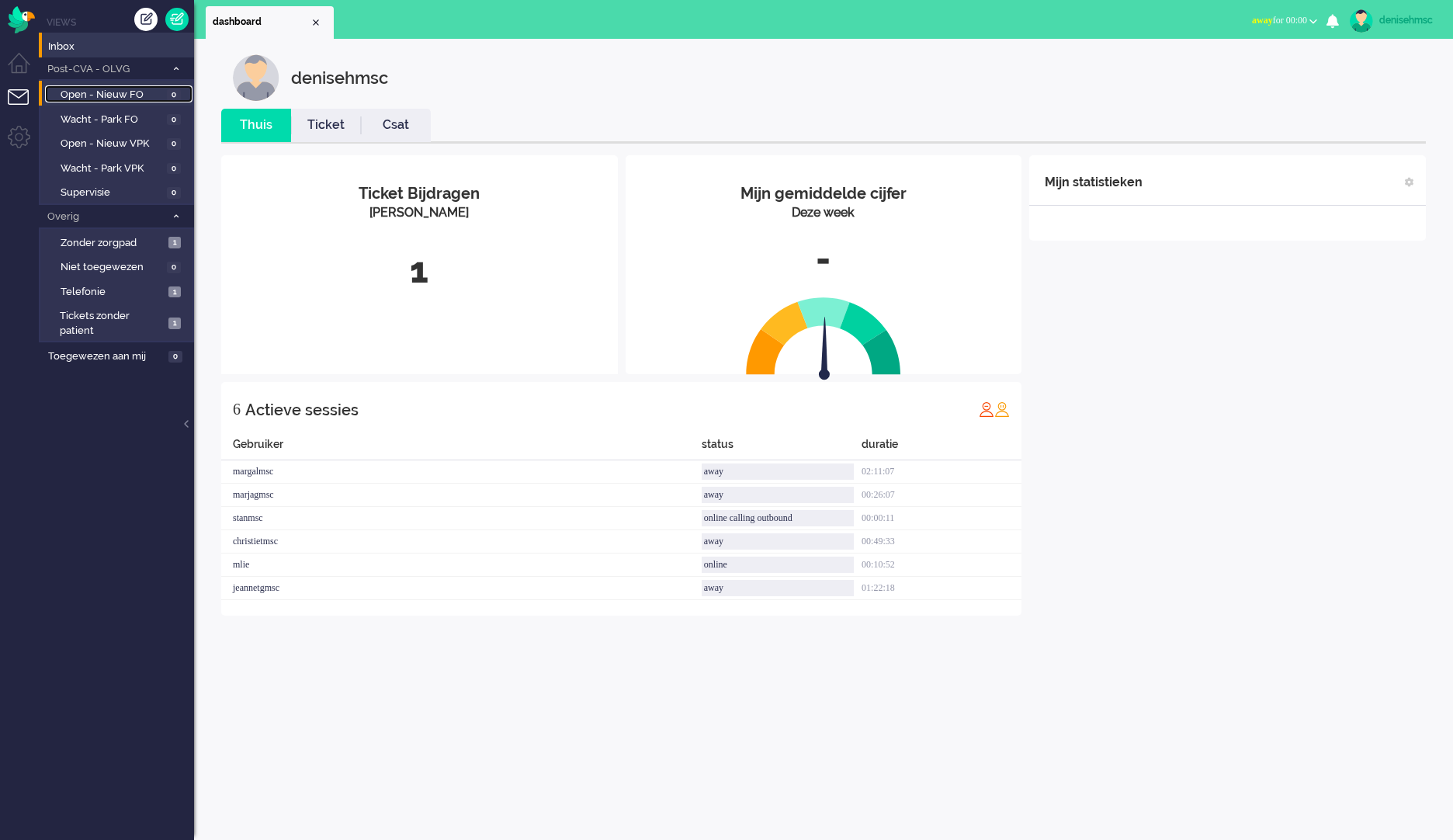
click at [102, 94] on span "Open - Nieuw FO" at bounding box center [112, 95] width 103 height 15
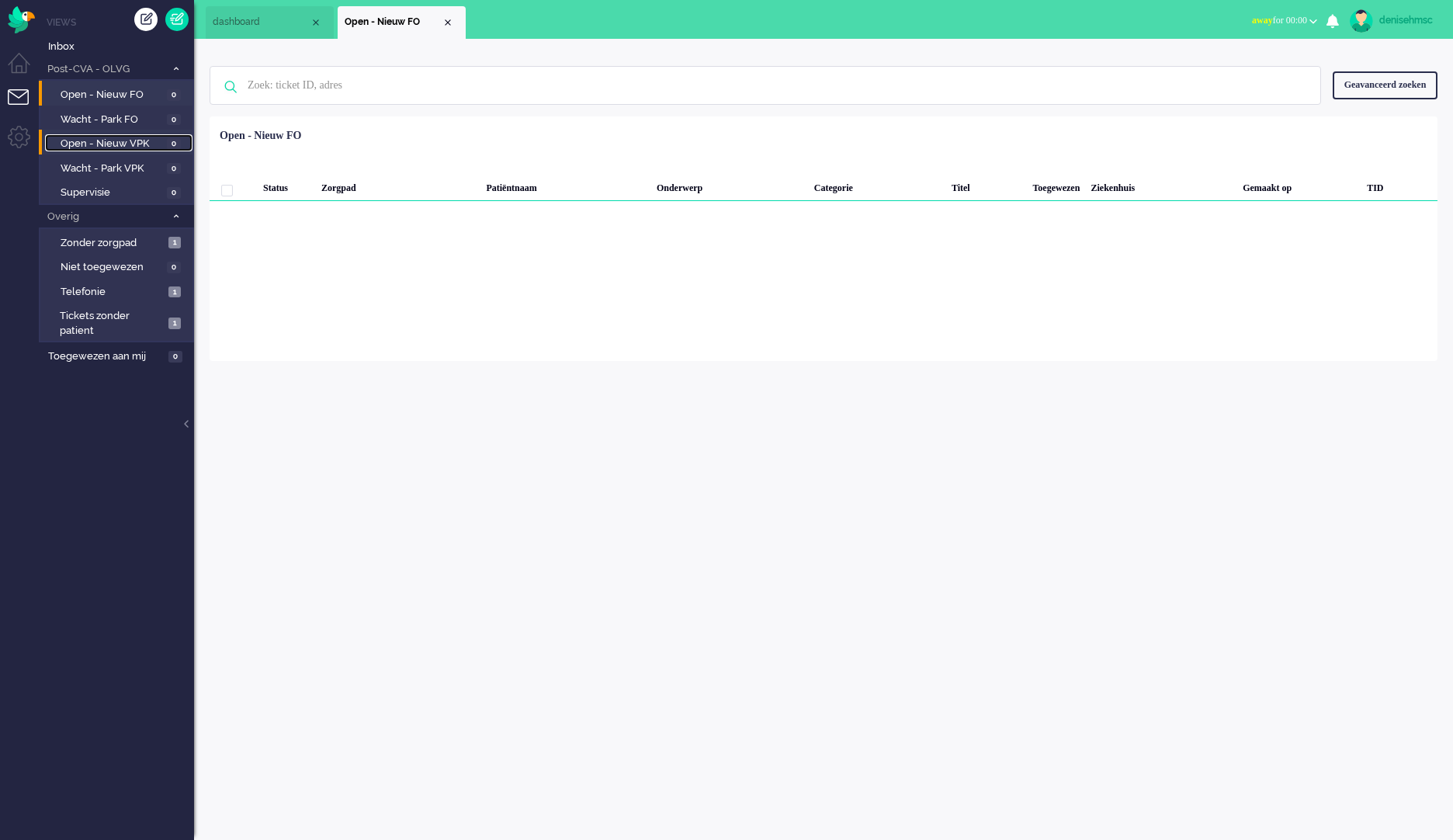
click at [123, 140] on span "Open - Nieuw VPK" at bounding box center [112, 144] width 103 height 15
click at [10, 23] on img "Omnidesk" at bounding box center [21, 20] width 27 height 27
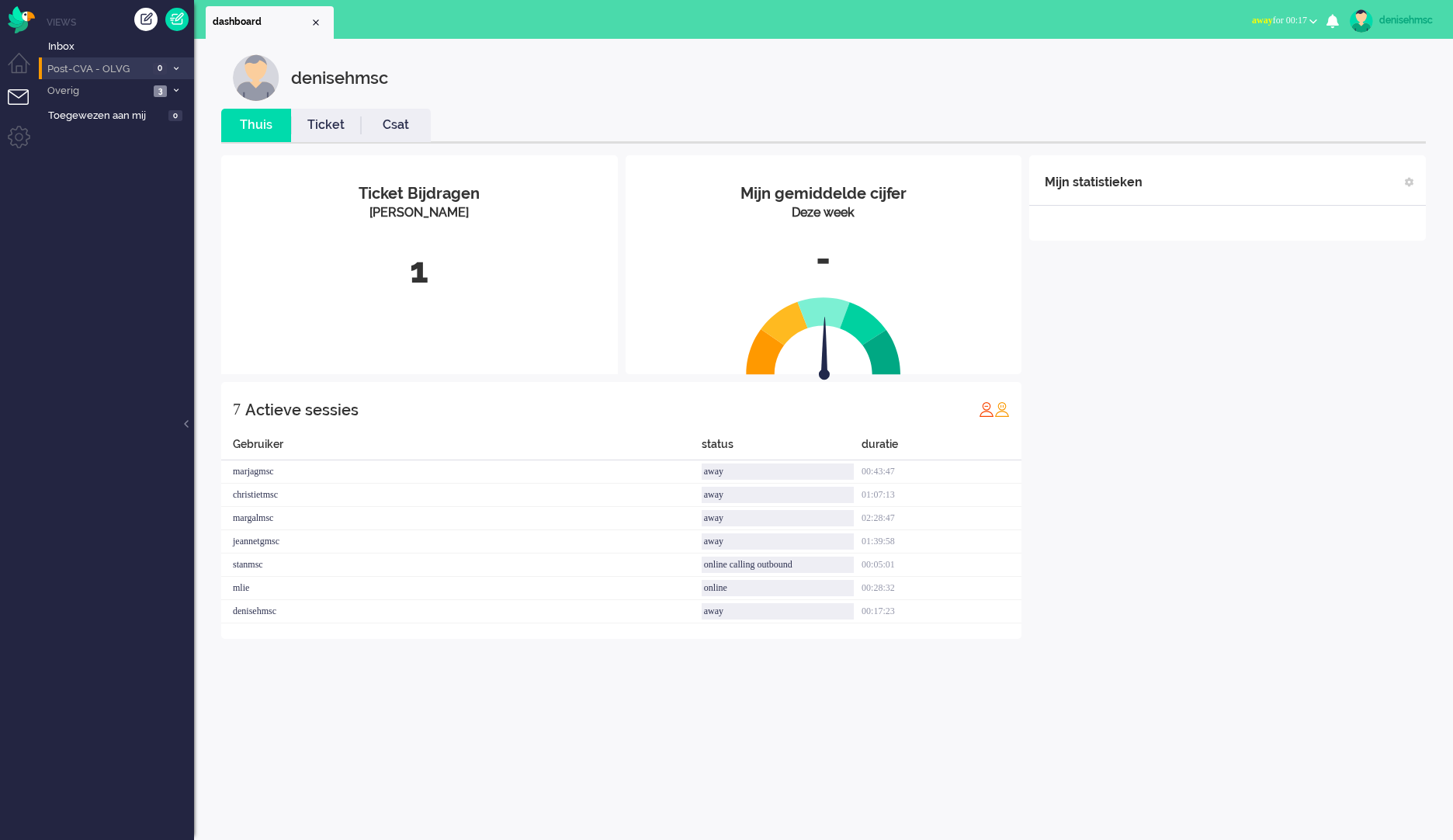
click at [183, 61] on li "Post-CVA - OLVG 0" at bounding box center [116, 69] width 155 height 22
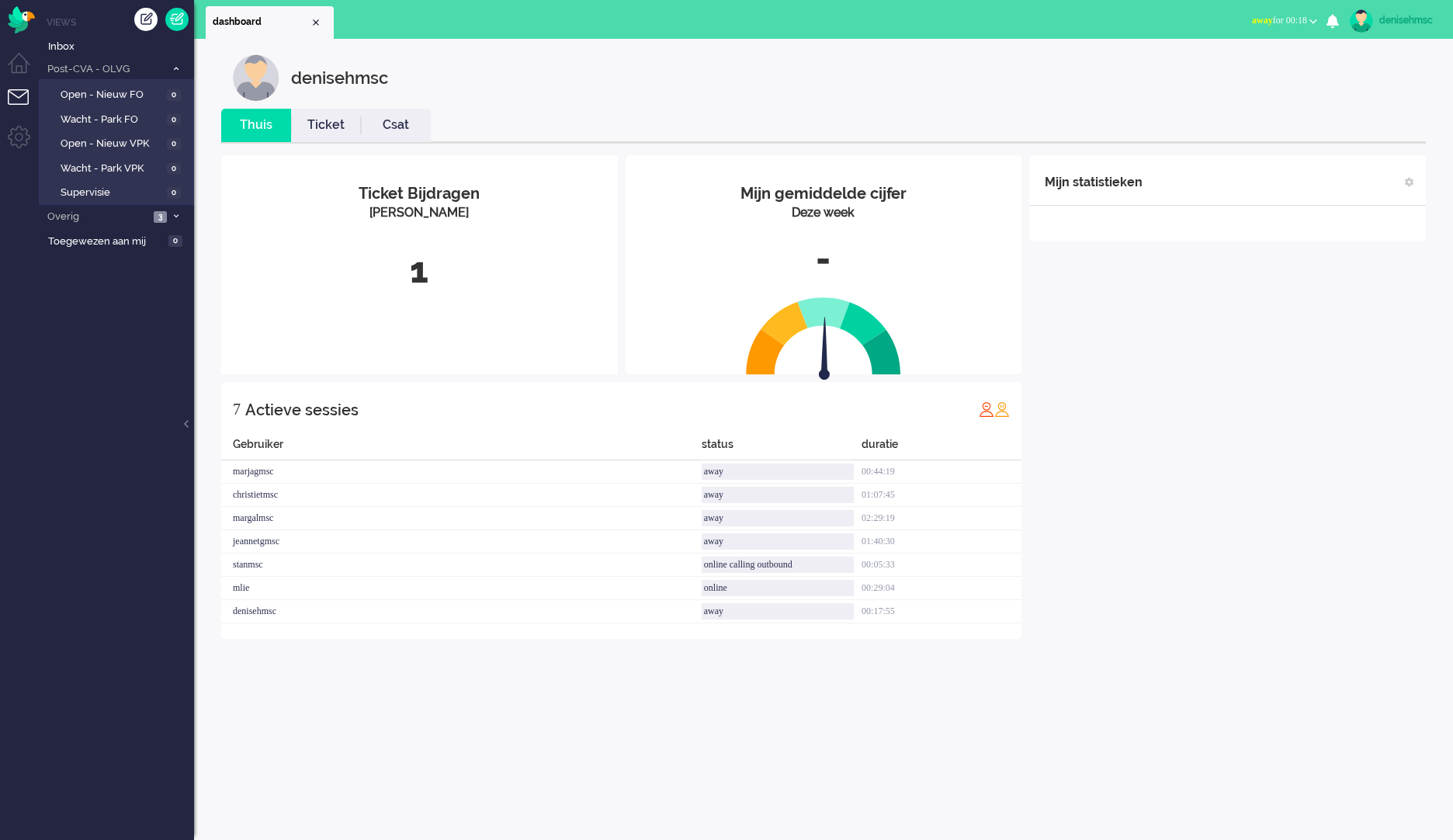
click at [1311, 28] on button "away for 00:18" at bounding box center [1285, 21] width 84 height 22
click at [1254, 70] on label "Online" at bounding box center [1252, 69] width 123 height 13
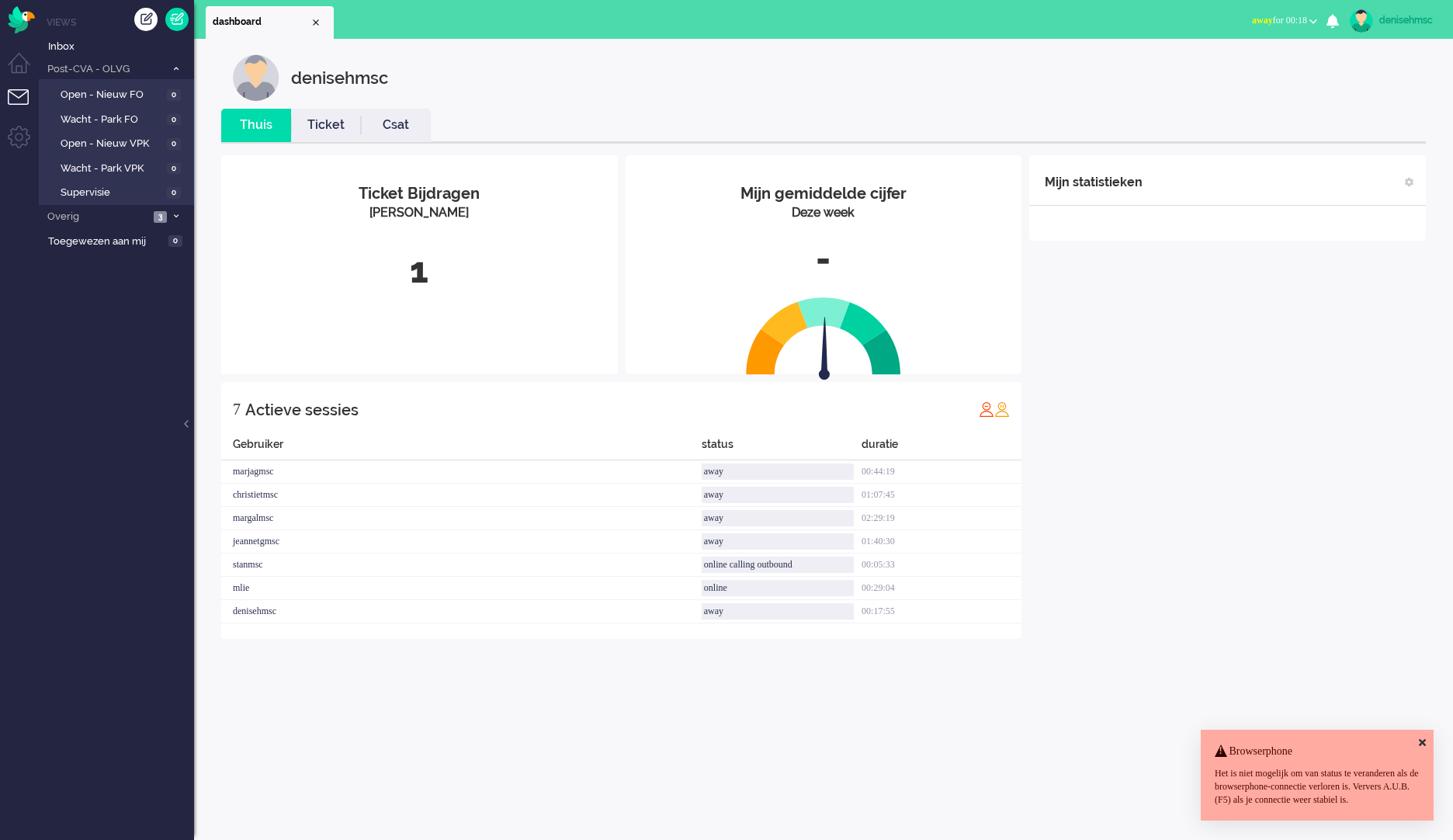
click at [1425, 737] on icon at bounding box center [1421, 742] width 7 height 10
